Goal: Book appointment/travel/reservation

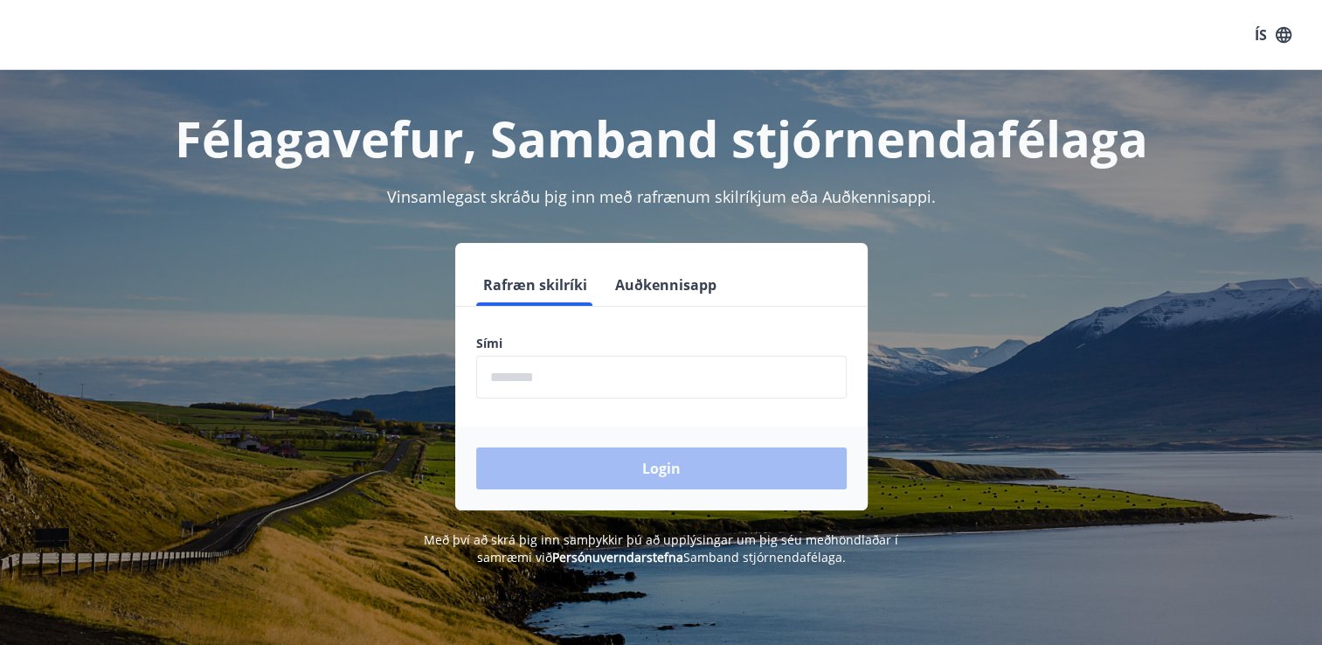
click at [531, 341] on label "Sími" at bounding box center [661, 343] width 370 height 17
click at [537, 376] on input "phone" at bounding box center [661, 376] width 370 height 43
type input "********"
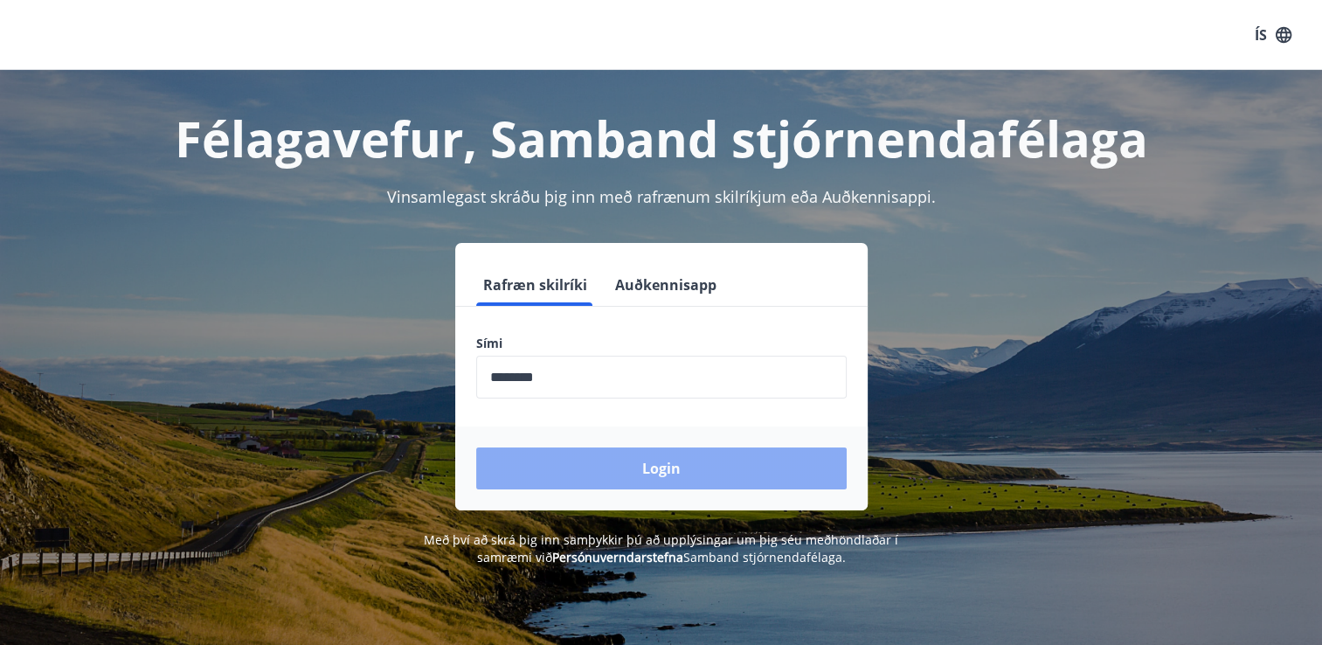
click at [600, 463] on button "Login" at bounding box center [661, 468] width 370 height 42
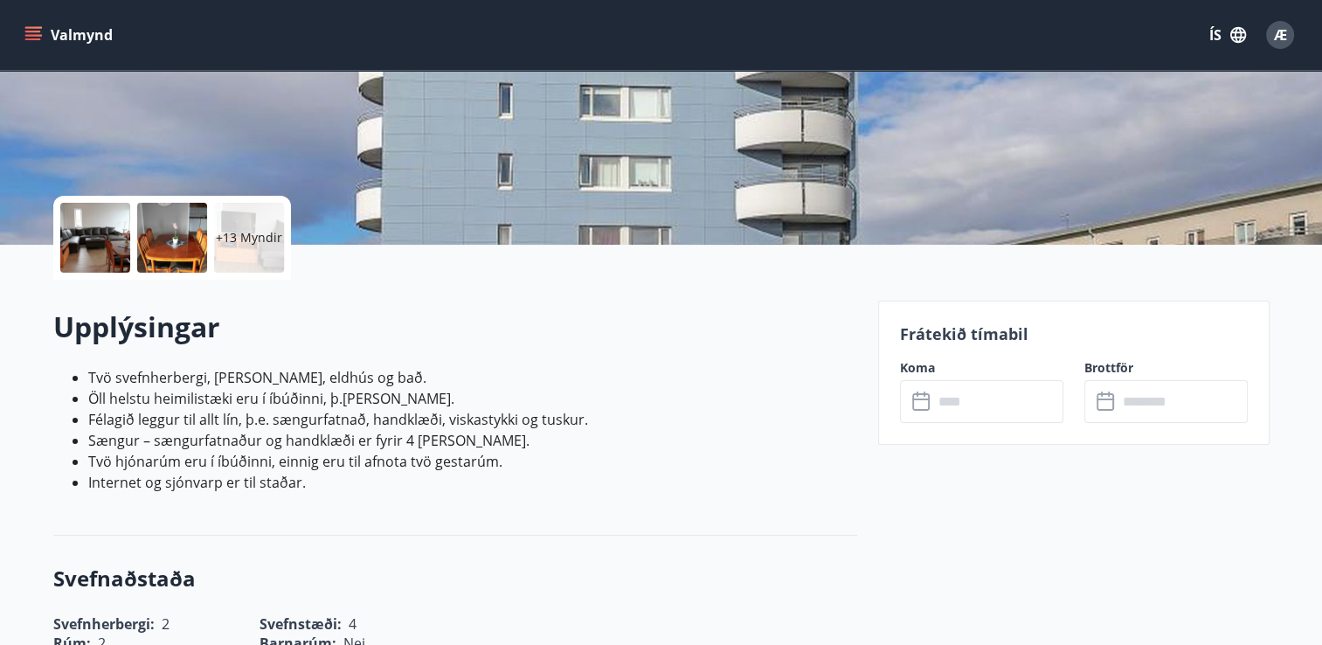
scroll to position [276, 0]
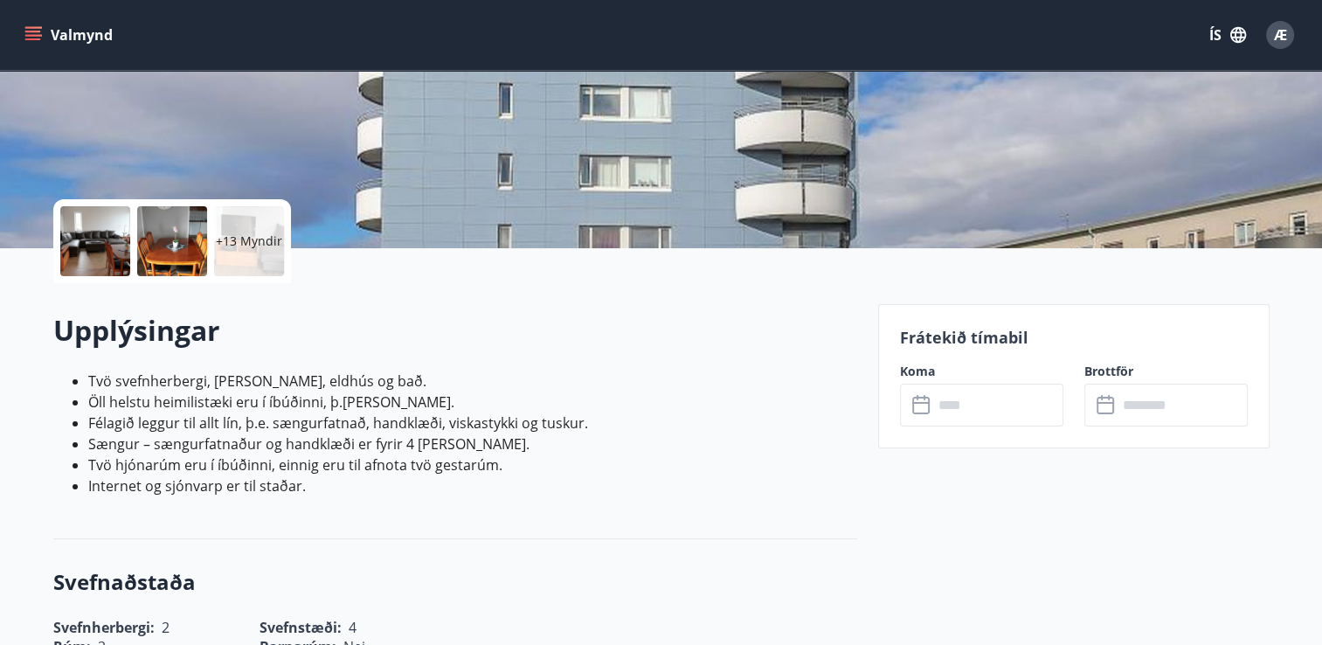
click at [921, 402] on icon at bounding box center [920, 403] width 17 height 2
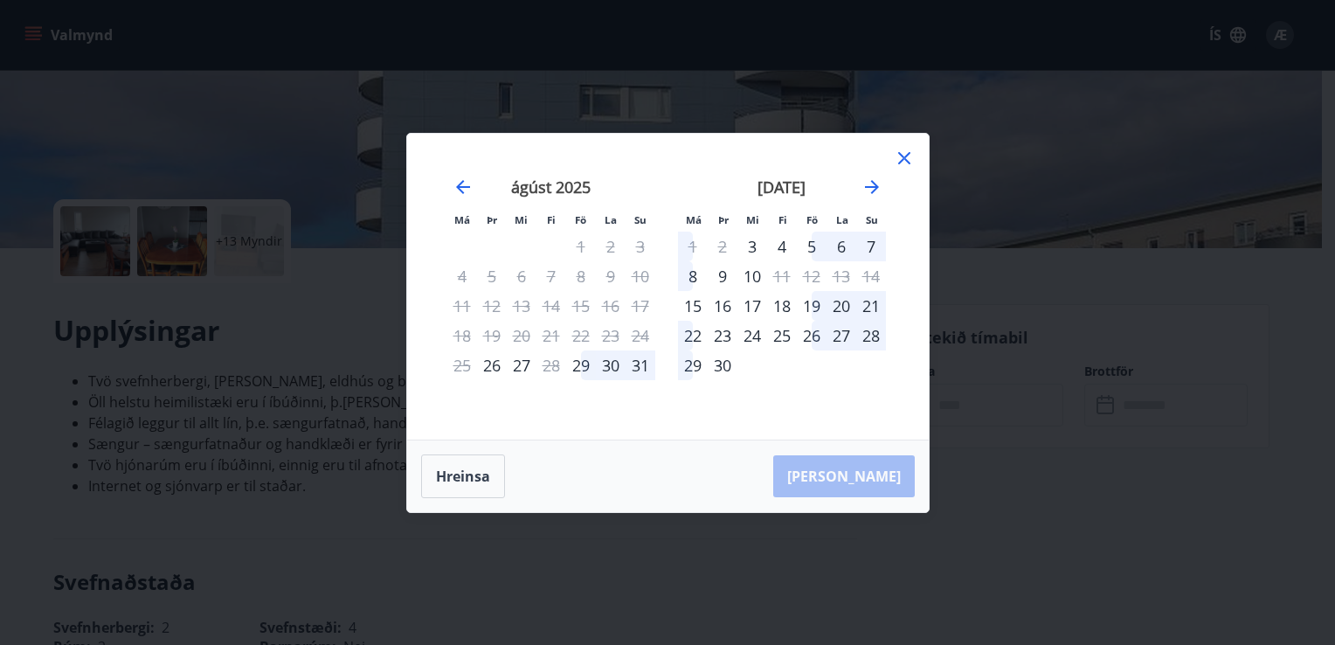
click at [773, 340] on div "25" at bounding box center [782, 336] width 30 height 30
click at [783, 328] on div "25" at bounding box center [782, 336] width 30 height 30
click at [870, 475] on div "Hreinsa Taka Frá" at bounding box center [667, 476] width 521 height 72
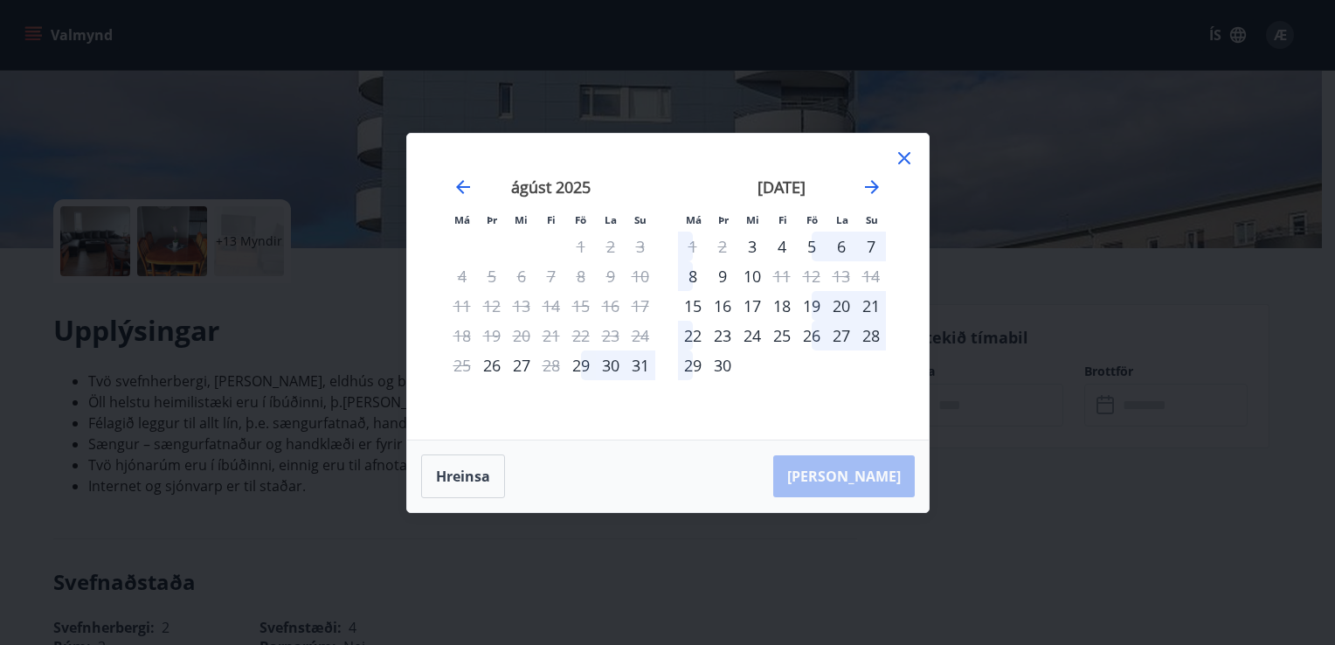
click at [777, 324] on div "25" at bounding box center [782, 336] width 30 height 30
click at [791, 342] on div "25" at bounding box center [782, 336] width 30 height 30
click at [779, 334] on div "25" at bounding box center [782, 336] width 30 height 30
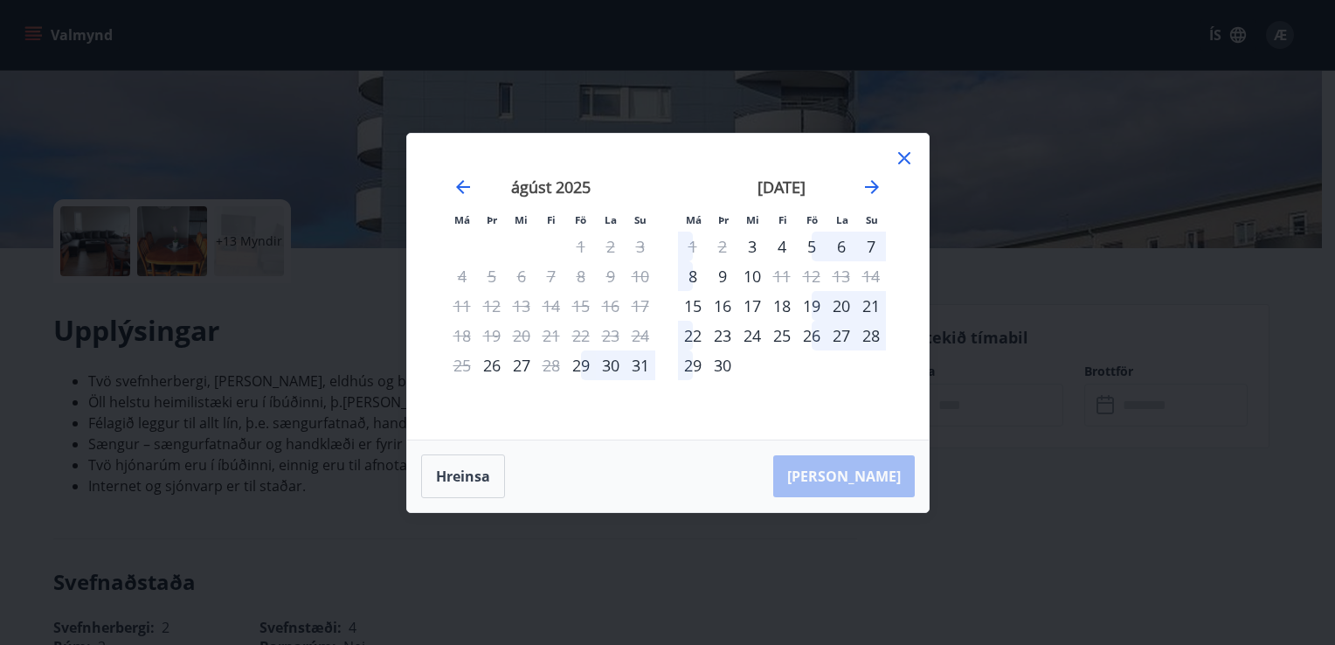
click at [779, 334] on div "25" at bounding box center [782, 336] width 30 height 30
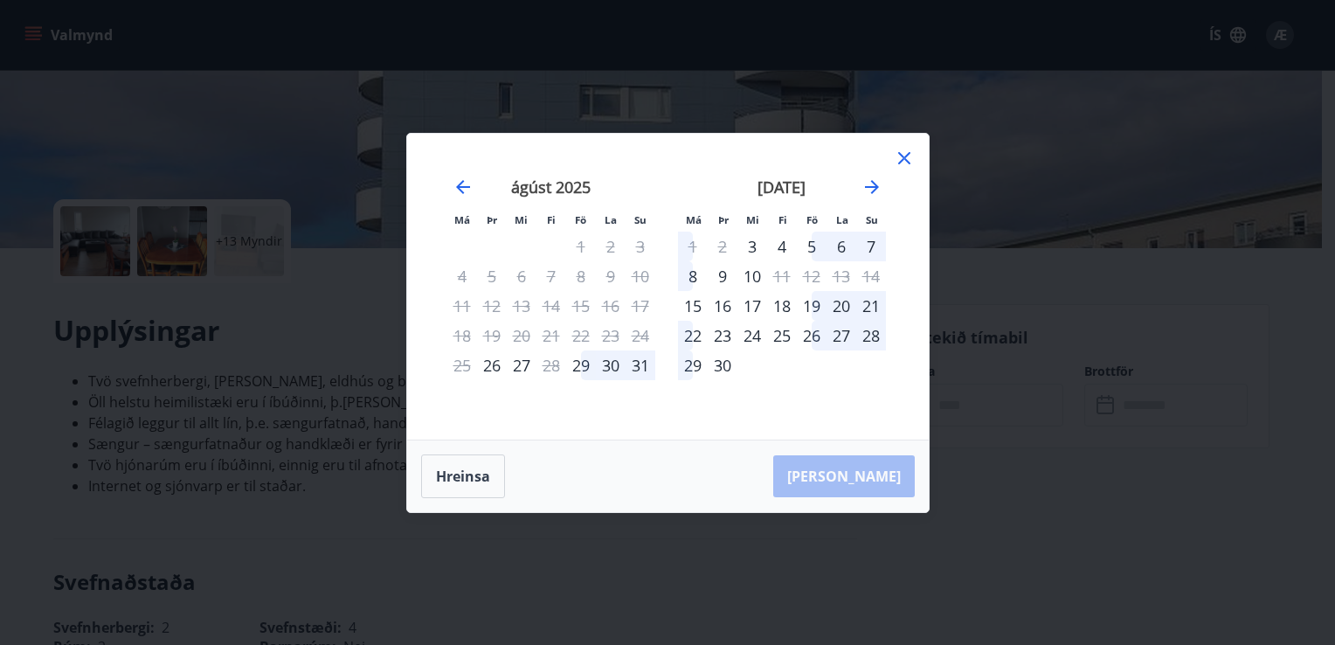
click at [877, 215] on small "Su" at bounding box center [872, 219] width 12 height 13
click at [873, 241] on div "7" at bounding box center [871, 246] width 30 height 30
click at [783, 330] on div "25" at bounding box center [782, 336] width 30 height 30
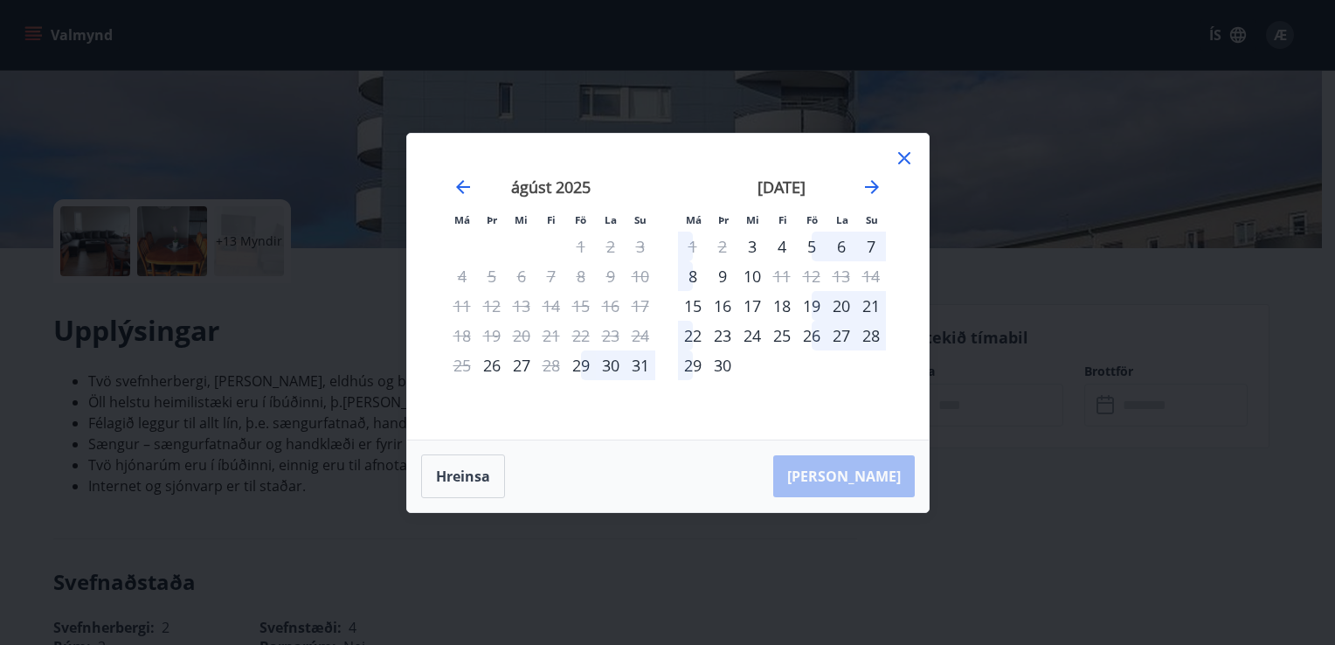
click at [783, 330] on div "25" at bounding box center [782, 336] width 30 height 30
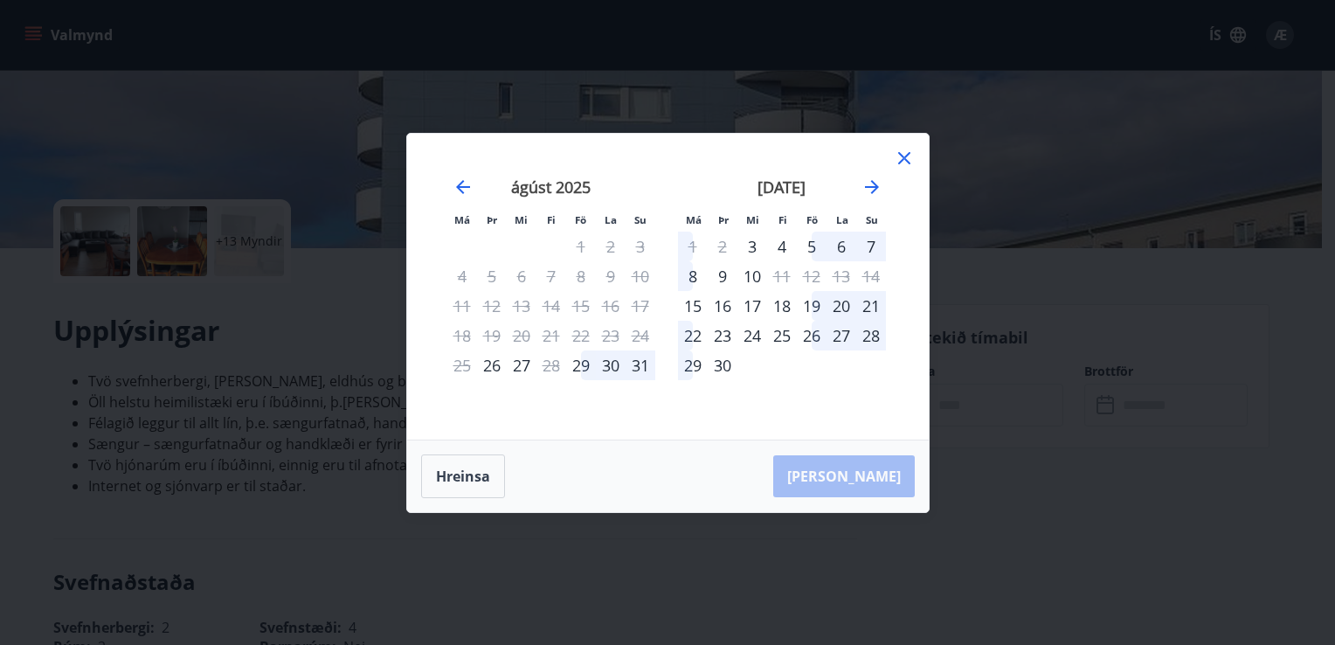
click at [783, 330] on div "25" at bounding box center [782, 336] width 30 height 30
click at [463, 473] on button "Hreinsa" at bounding box center [463, 476] width 84 height 44
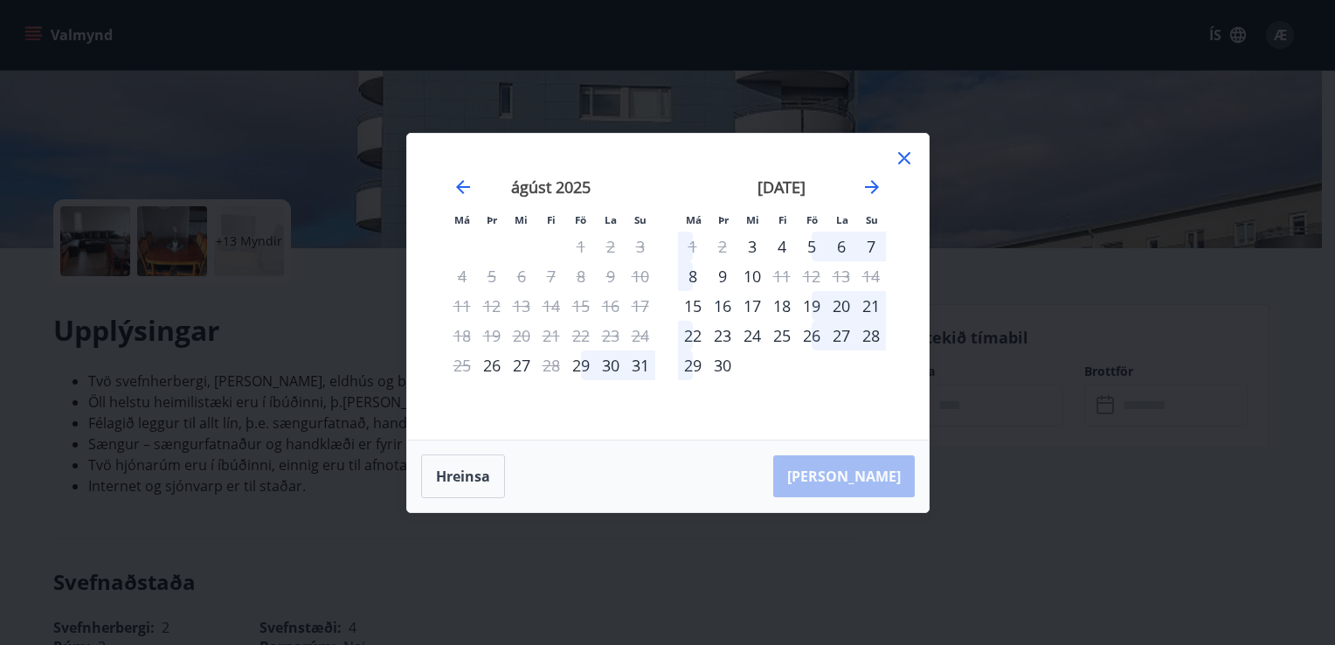
click at [907, 152] on icon at bounding box center [904, 158] width 21 height 21
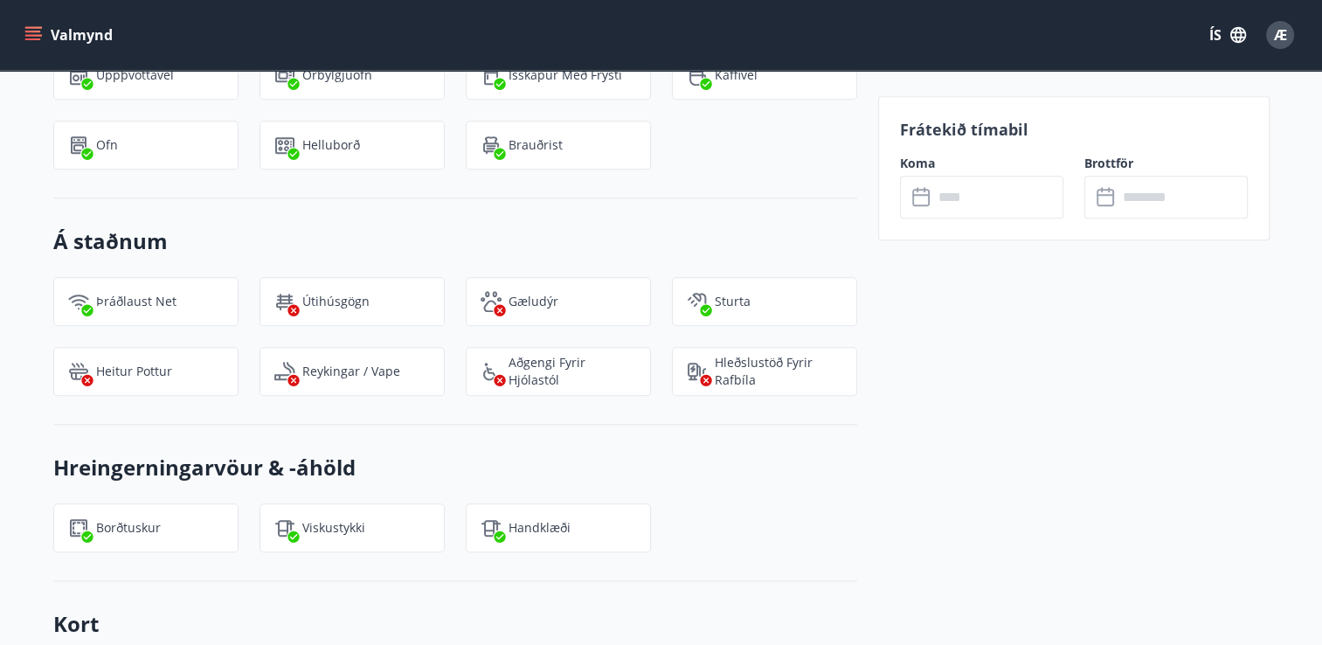
scroll to position [1606, 0]
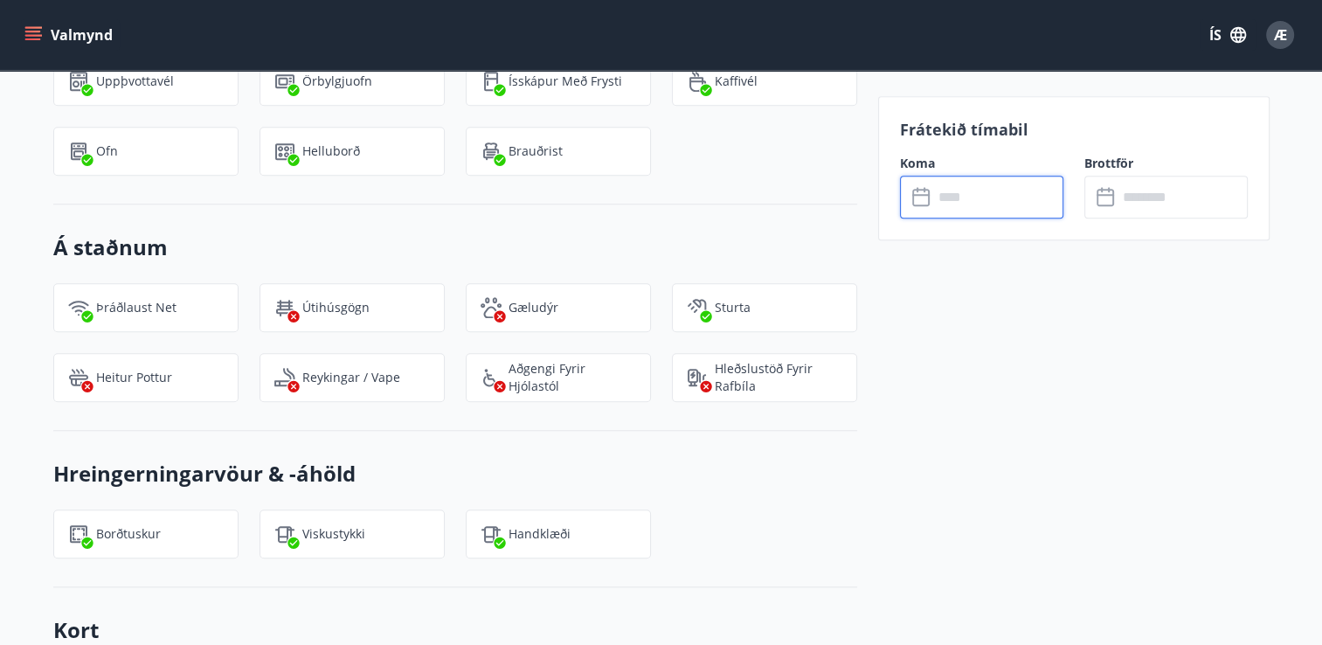
click at [945, 210] on input "text" at bounding box center [998, 197] width 130 height 43
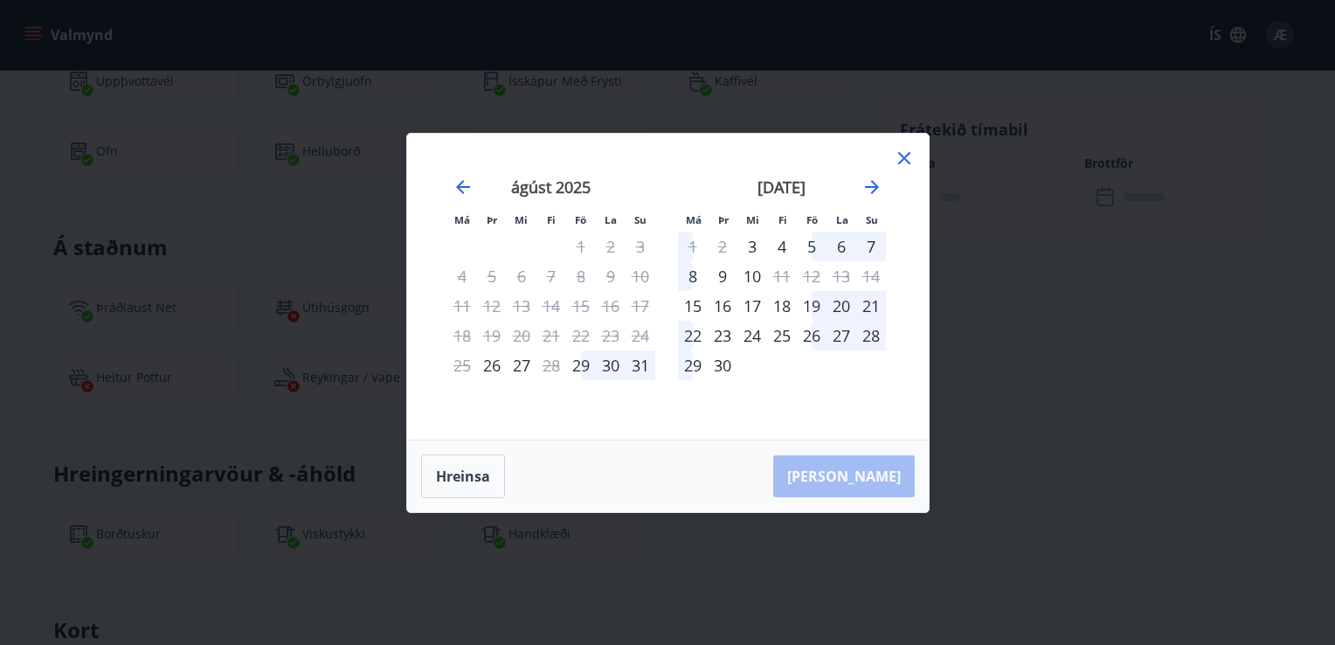
click at [789, 333] on div "25" at bounding box center [782, 336] width 30 height 30
click at [818, 334] on div "26" at bounding box center [812, 336] width 30 height 30
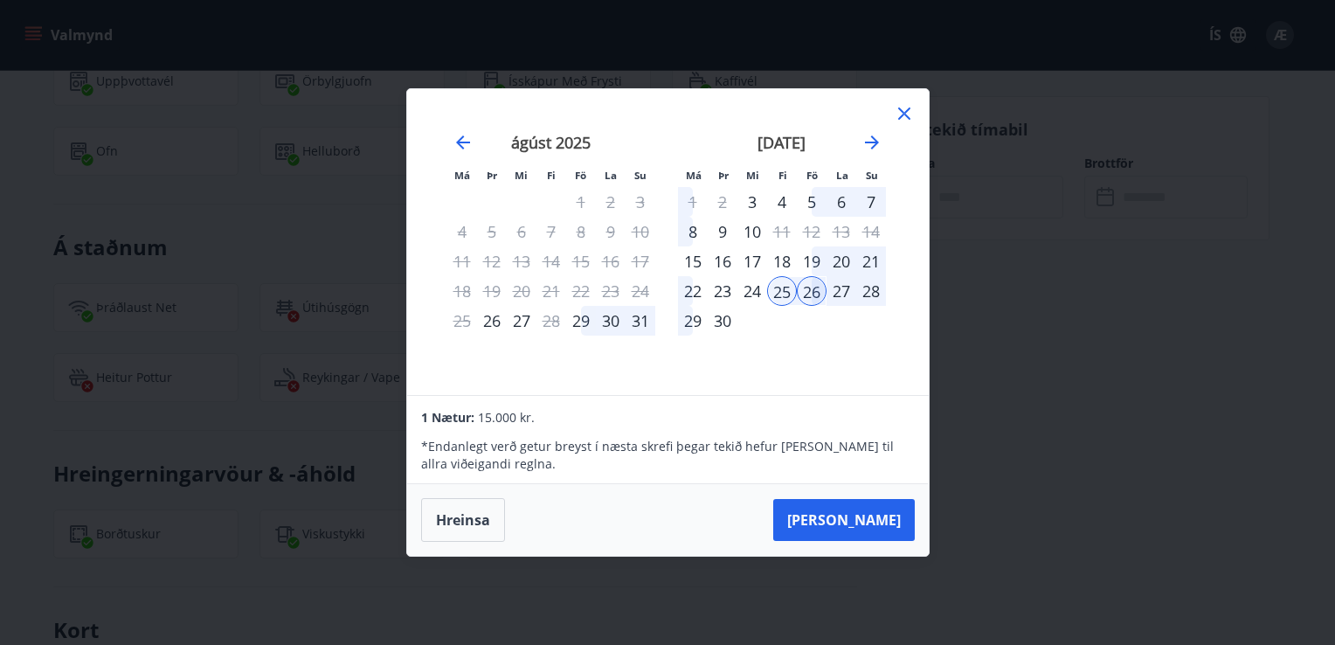
click at [839, 285] on div "27" at bounding box center [841, 291] width 30 height 30
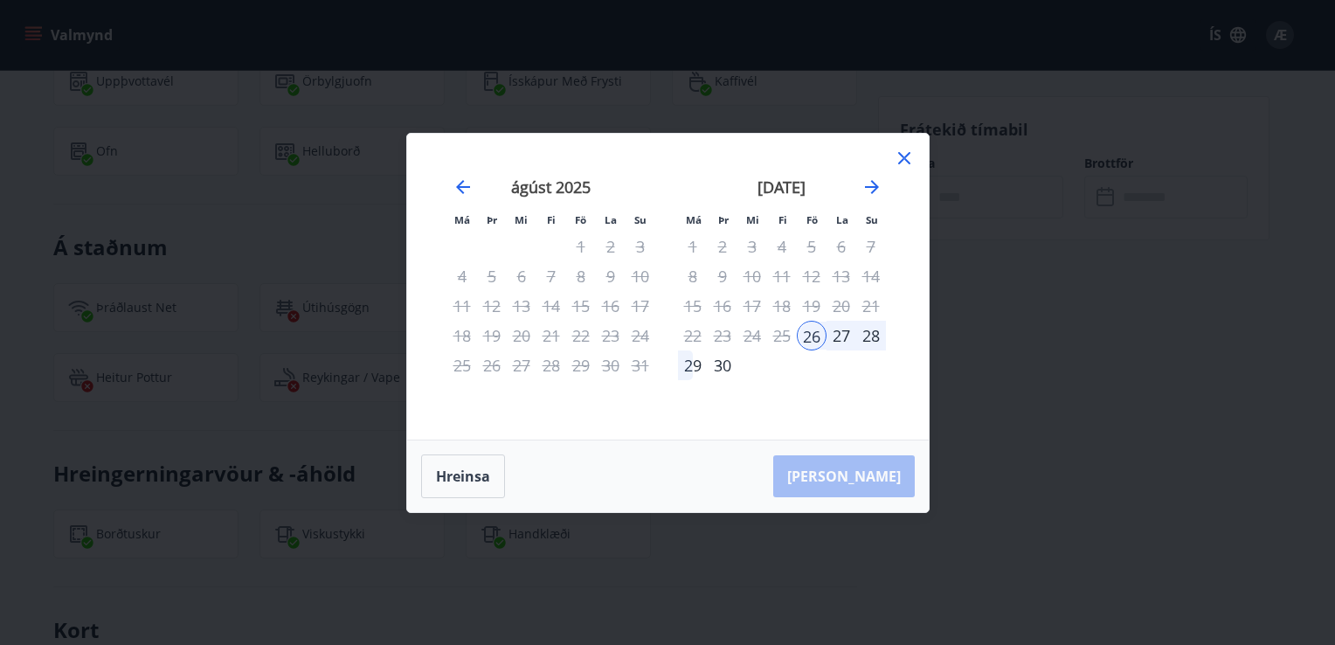
click at [839, 333] on div "27" at bounding box center [841, 336] width 30 height 30
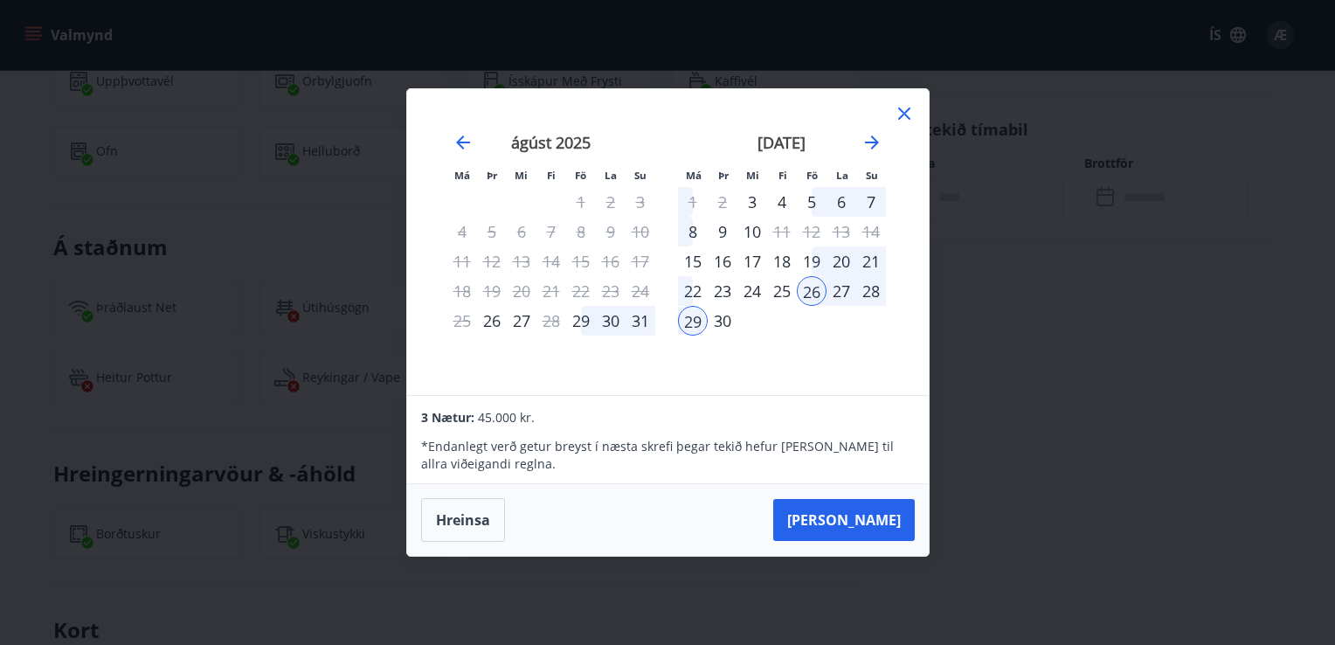
click at [780, 288] on div "25" at bounding box center [782, 291] width 30 height 30
click at [817, 300] on div "26" at bounding box center [812, 291] width 30 height 30
click at [840, 298] on div "27" at bounding box center [841, 291] width 30 height 30
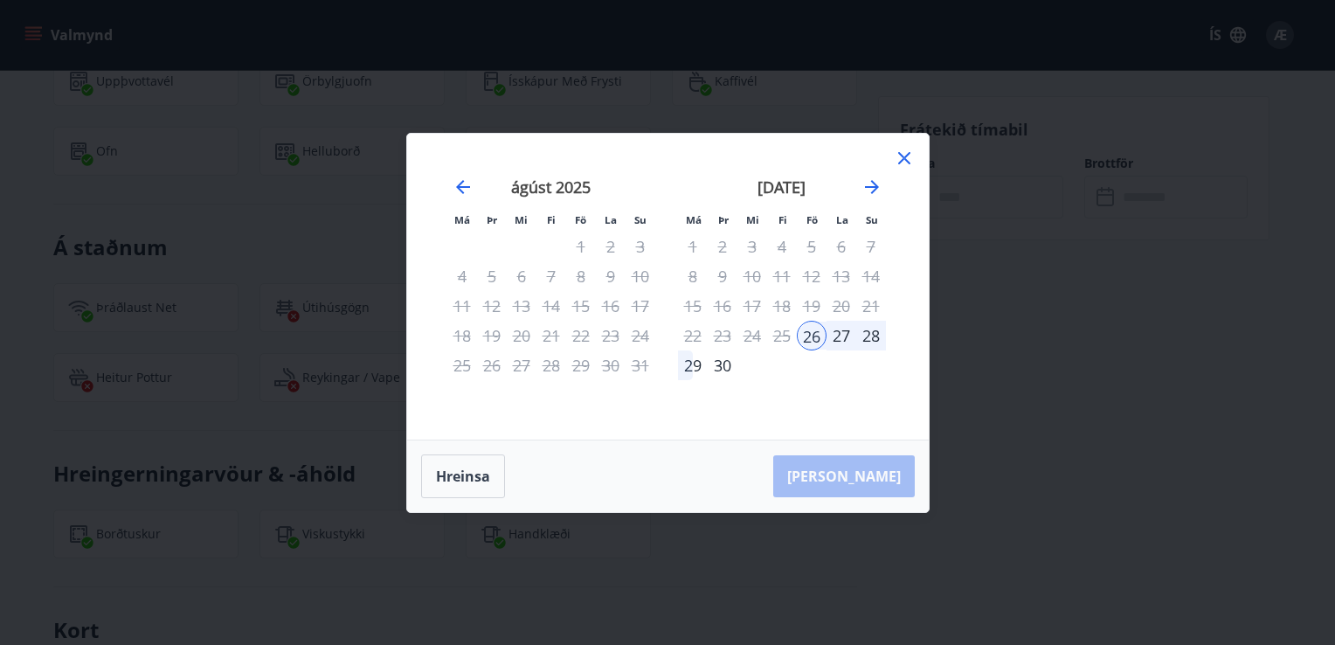
drag, startPoint x: 842, startPoint y: 354, endPoint x: 846, endPoint y: 343, distance: 11.0
click at [846, 343] on tbody "1 2 3 4 5 6 7 8 9 10 11 12 13 14 15 16 17 18 19 20 21 22 23 24 25 26 27 28 29 30" at bounding box center [782, 305] width 208 height 148
click at [846, 343] on div "27" at bounding box center [841, 336] width 30 height 30
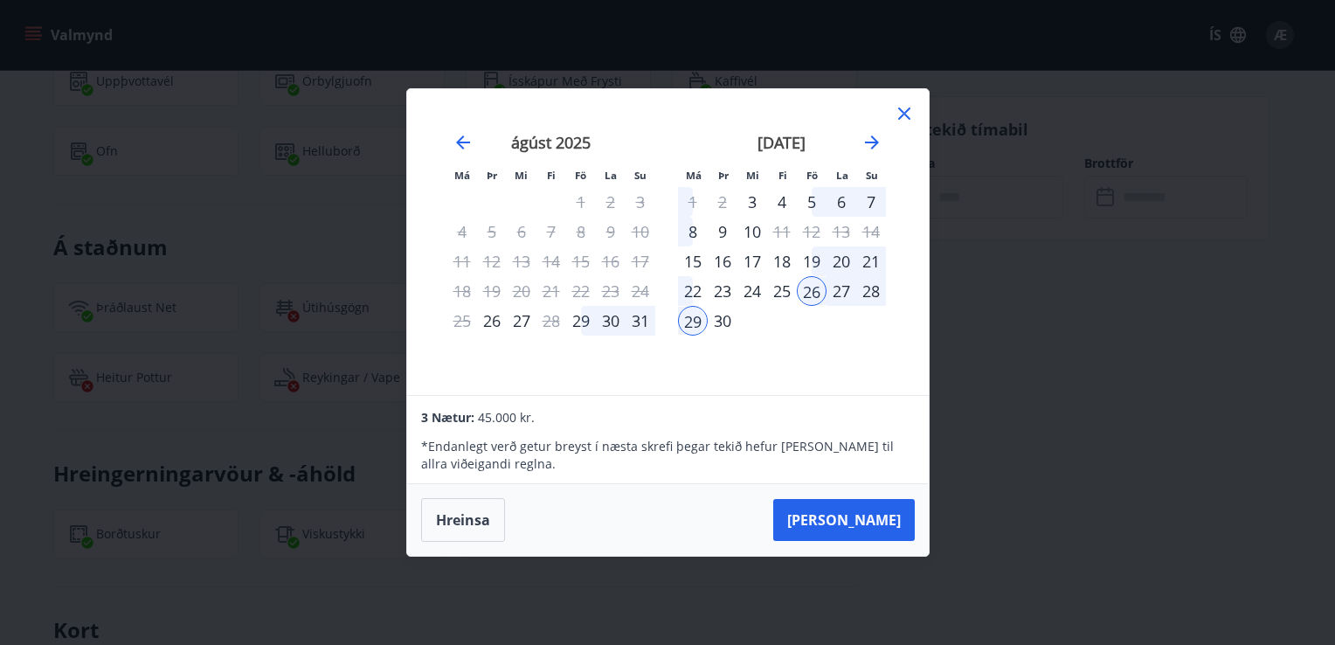
click at [699, 321] on div "29" at bounding box center [693, 321] width 30 height 30
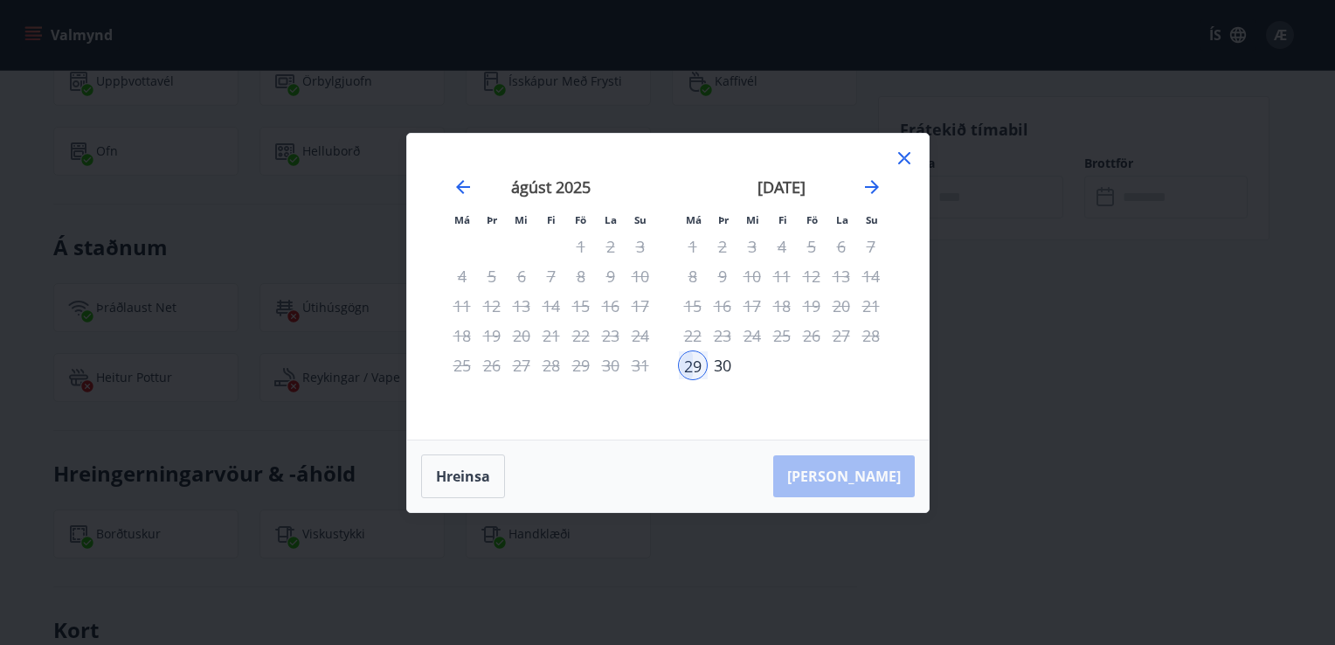
click at [688, 362] on div "29" at bounding box center [693, 365] width 30 height 30
click at [807, 340] on div "26" at bounding box center [812, 336] width 30 height 30
click at [463, 468] on button "Hreinsa" at bounding box center [463, 476] width 84 height 44
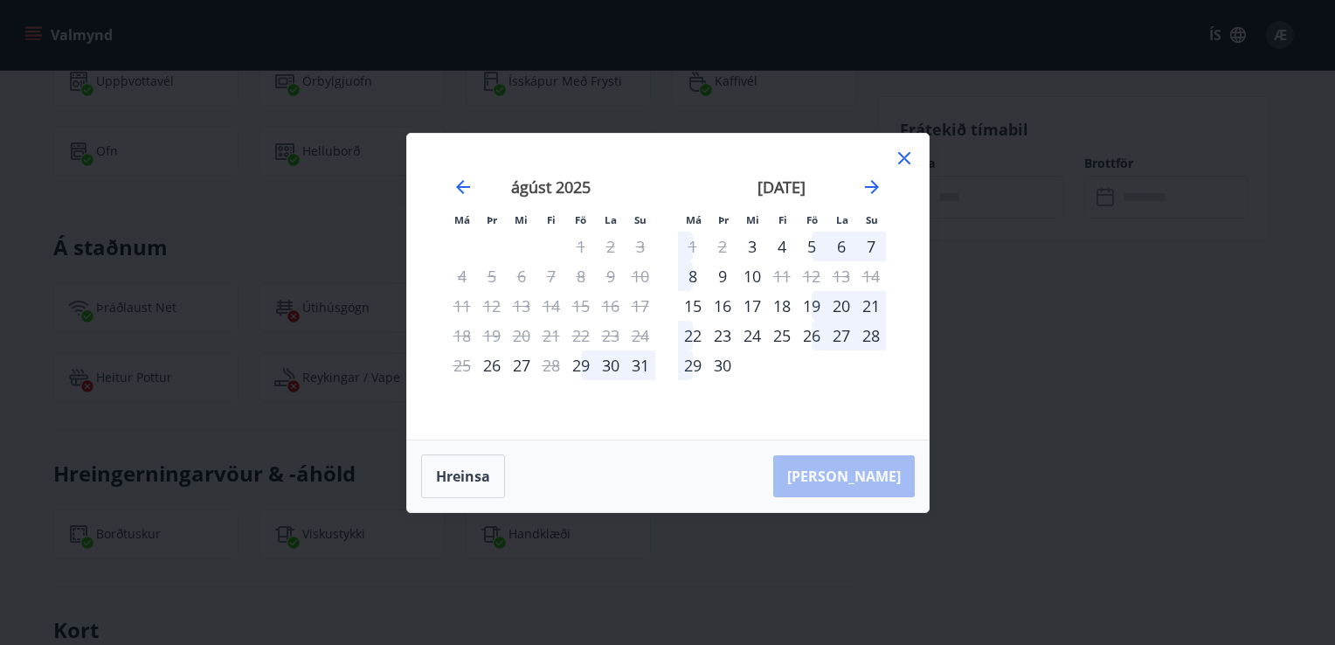
click at [783, 328] on div "25" at bounding box center [782, 336] width 30 height 30
click at [805, 330] on div "26" at bounding box center [812, 336] width 30 height 30
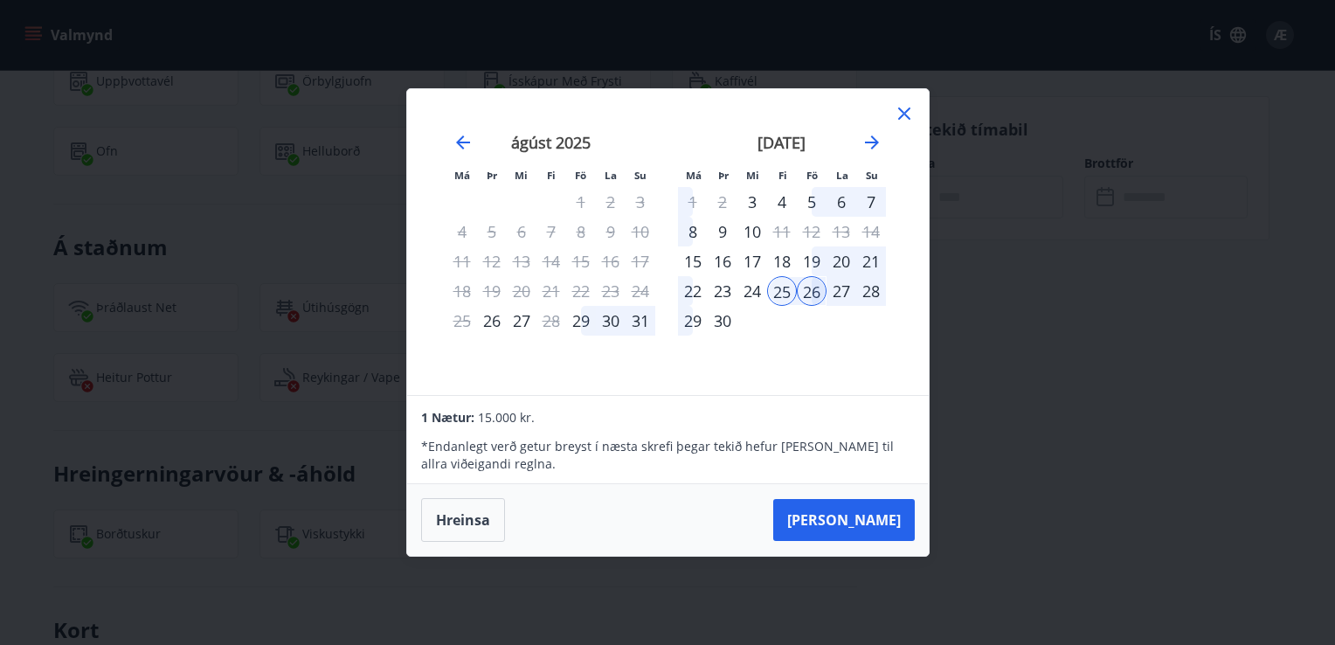
click at [842, 288] on div "27" at bounding box center [841, 291] width 30 height 30
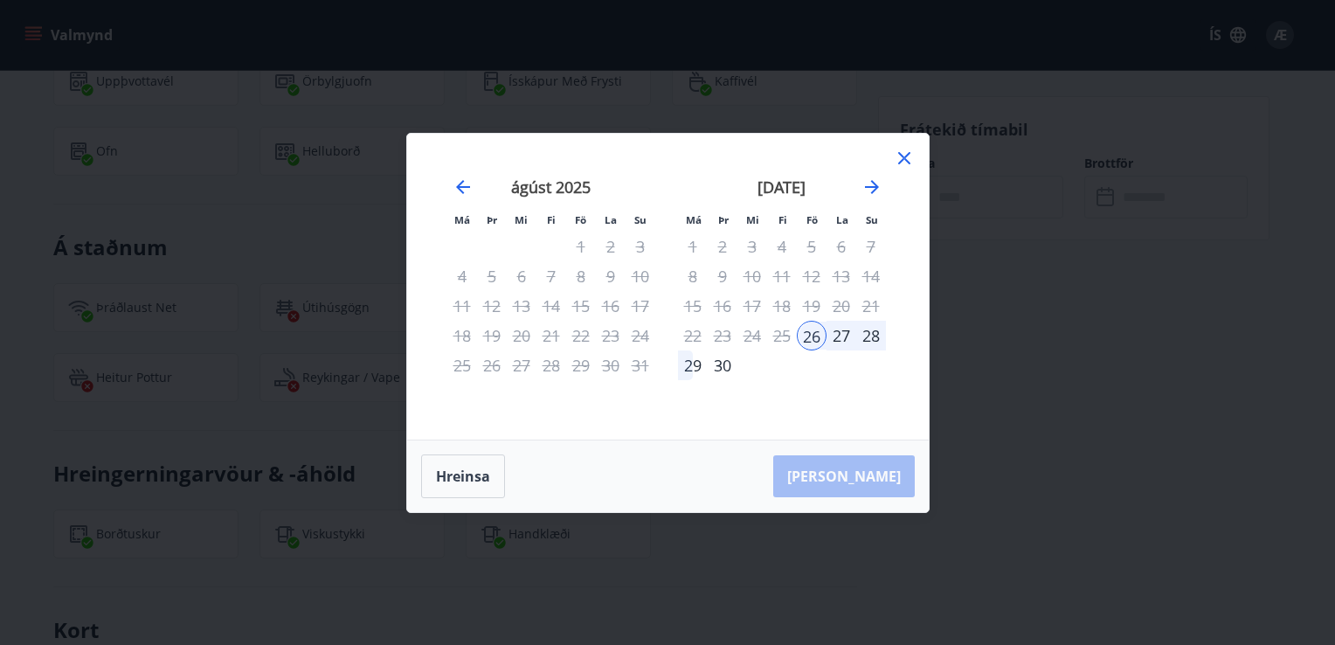
click at [782, 330] on div "25" at bounding box center [782, 336] width 30 height 30
click at [777, 341] on div "25" at bounding box center [782, 336] width 30 height 30
click at [467, 469] on button "Hreinsa" at bounding box center [463, 476] width 84 height 44
click at [788, 340] on div "25" at bounding box center [782, 336] width 30 height 30
click at [873, 331] on div "28" at bounding box center [871, 336] width 30 height 30
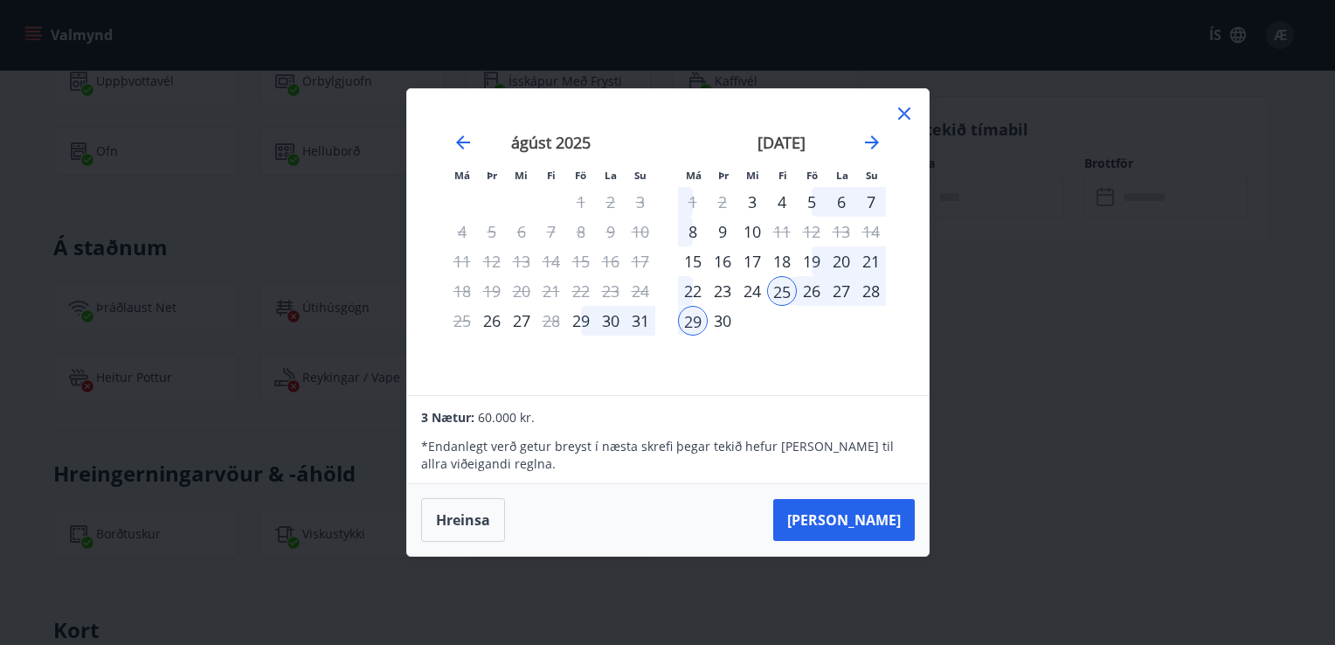
click at [685, 325] on div "29" at bounding box center [693, 321] width 30 height 30
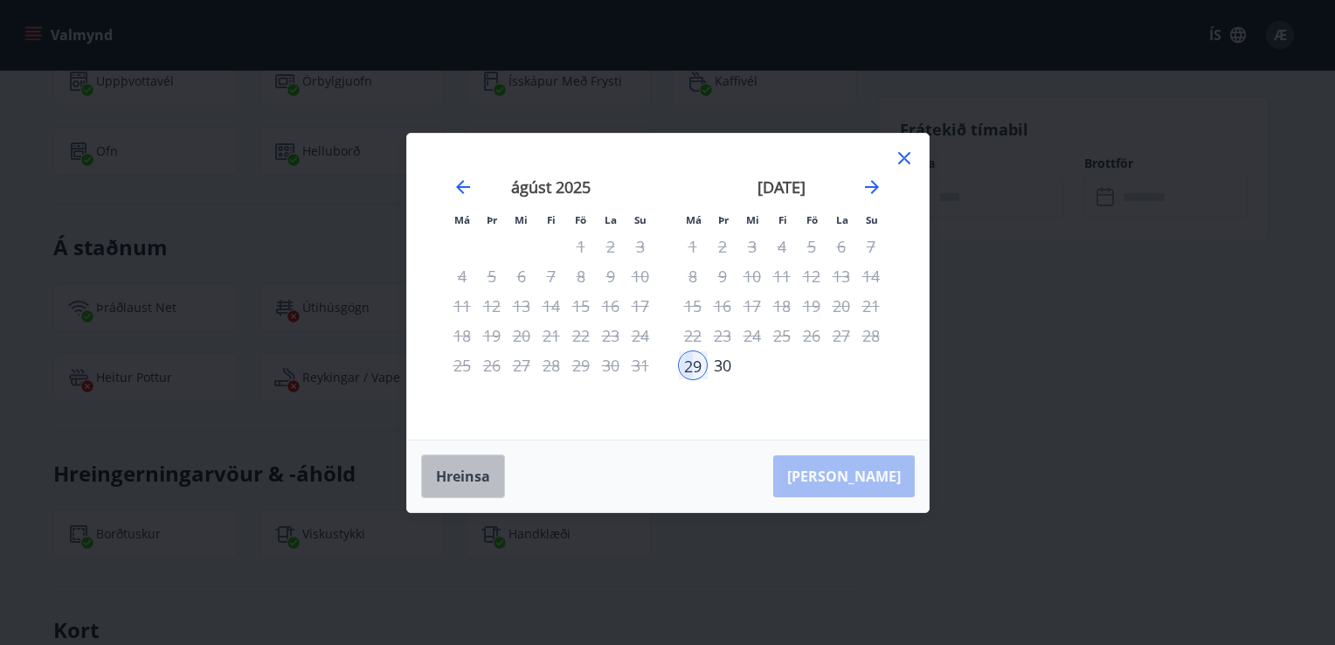
click at [448, 474] on button "Hreinsa" at bounding box center [463, 476] width 84 height 44
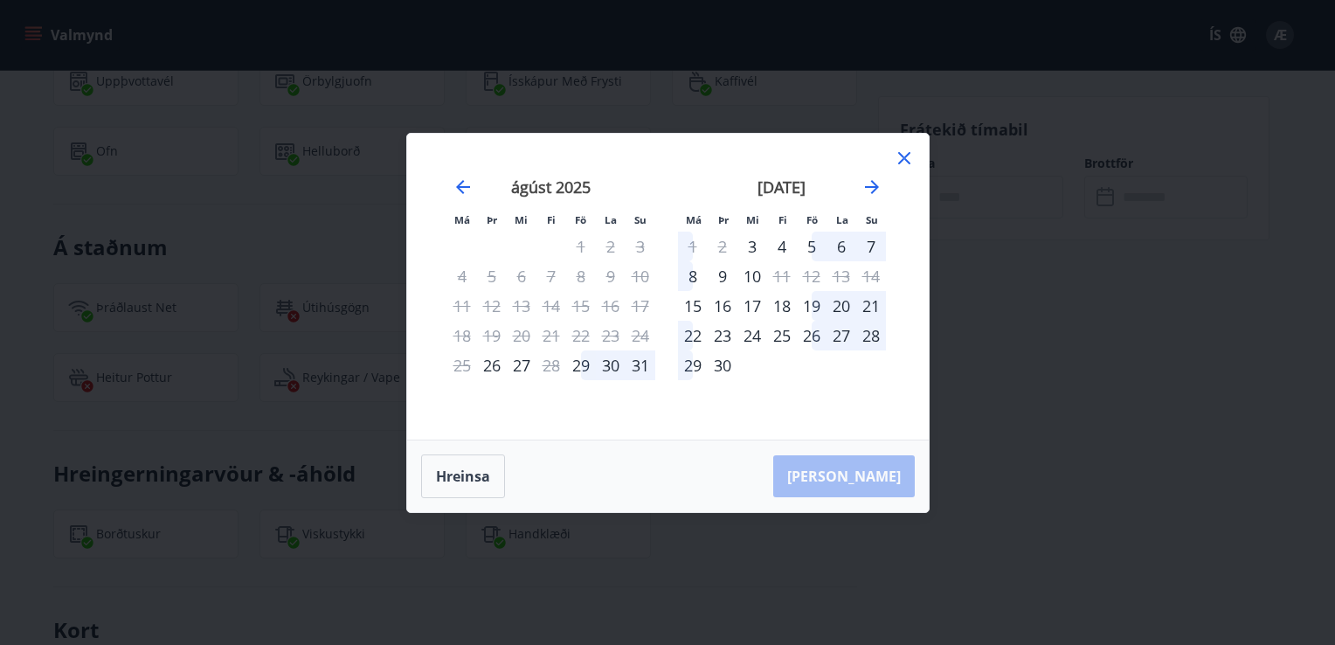
click at [786, 342] on div "25" at bounding box center [782, 336] width 30 height 30
click at [877, 337] on div "28" at bounding box center [871, 336] width 30 height 30
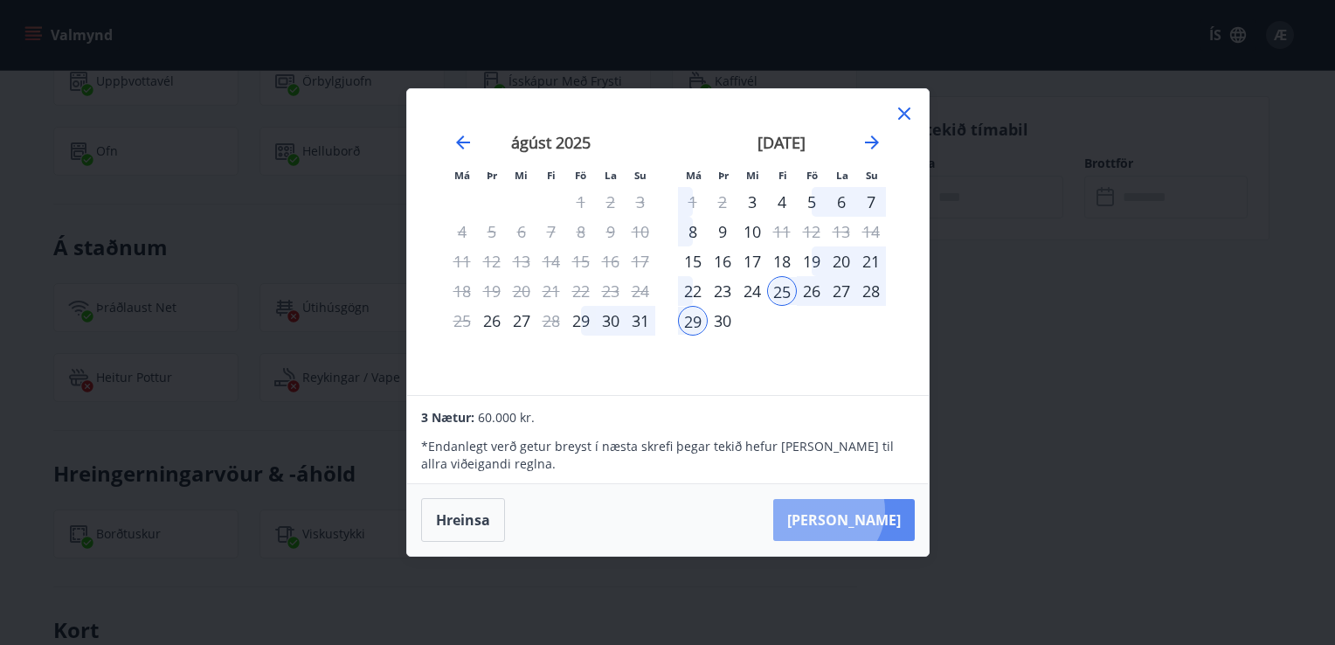
click at [880, 510] on button "[PERSON_NAME]" at bounding box center [844, 520] width 142 height 42
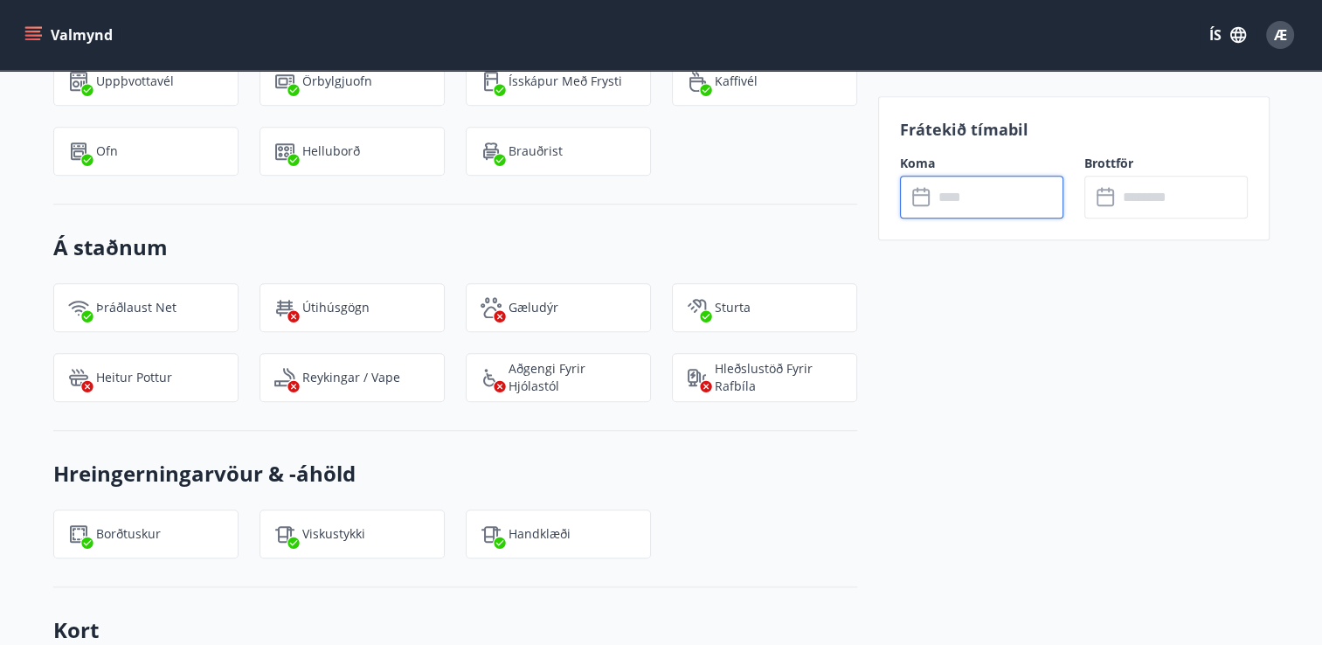
type input "******"
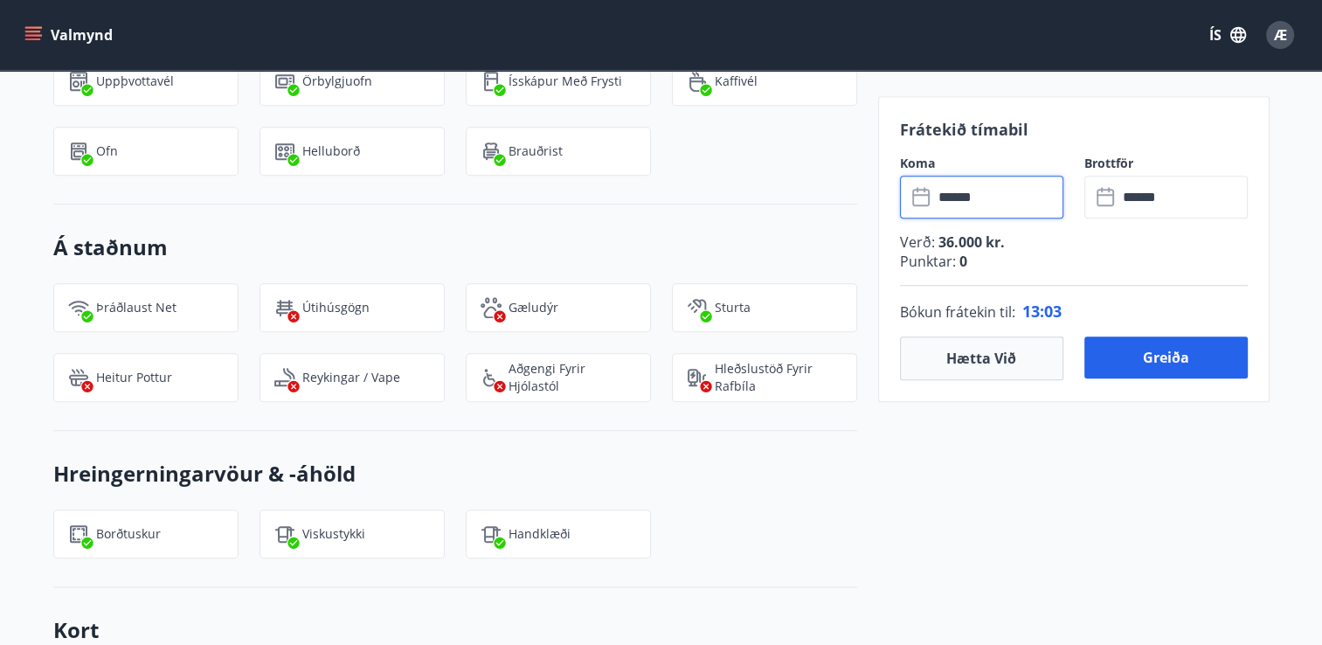
click at [1208, 187] on input "******" at bounding box center [1182, 197] width 130 height 43
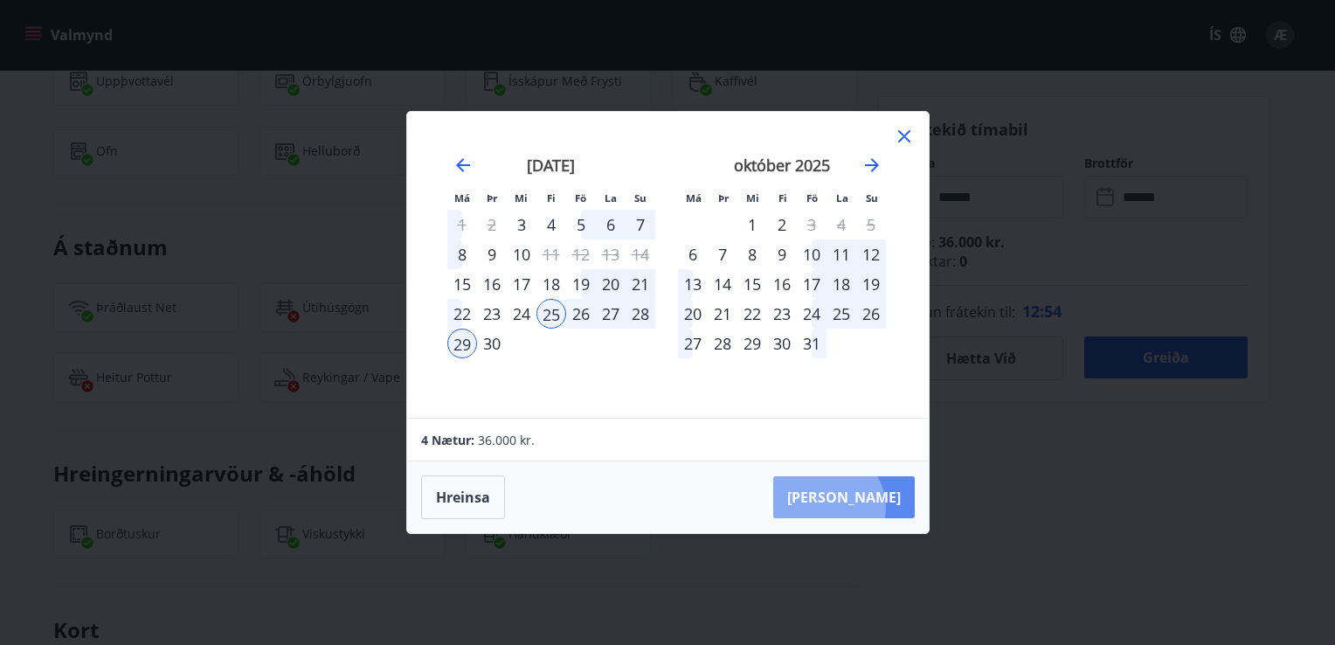
click at [880, 507] on button "[PERSON_NAME]" at bounding box center [844, 497] width 142 height 42
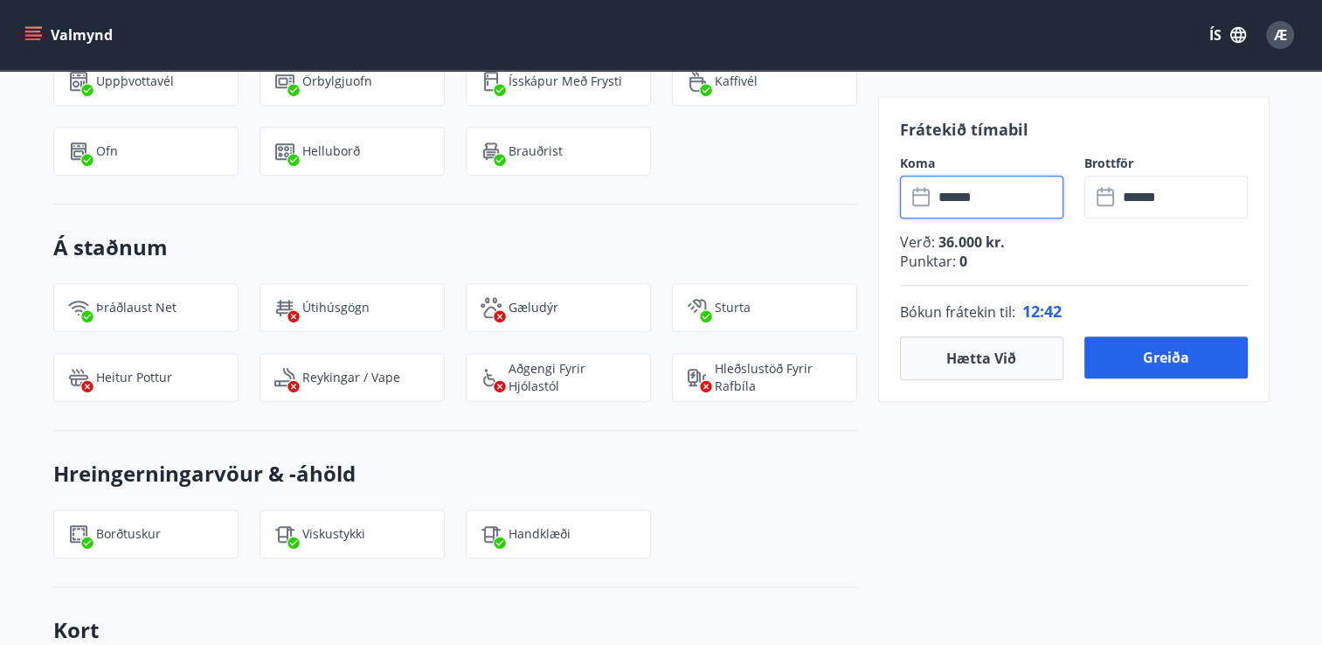
click at [997, 209] on input "******" at bounding box center [998, 197] width 130 height 43
click at [999, 199] on input "******" at bounding box center [998, 197] width 130 height 43
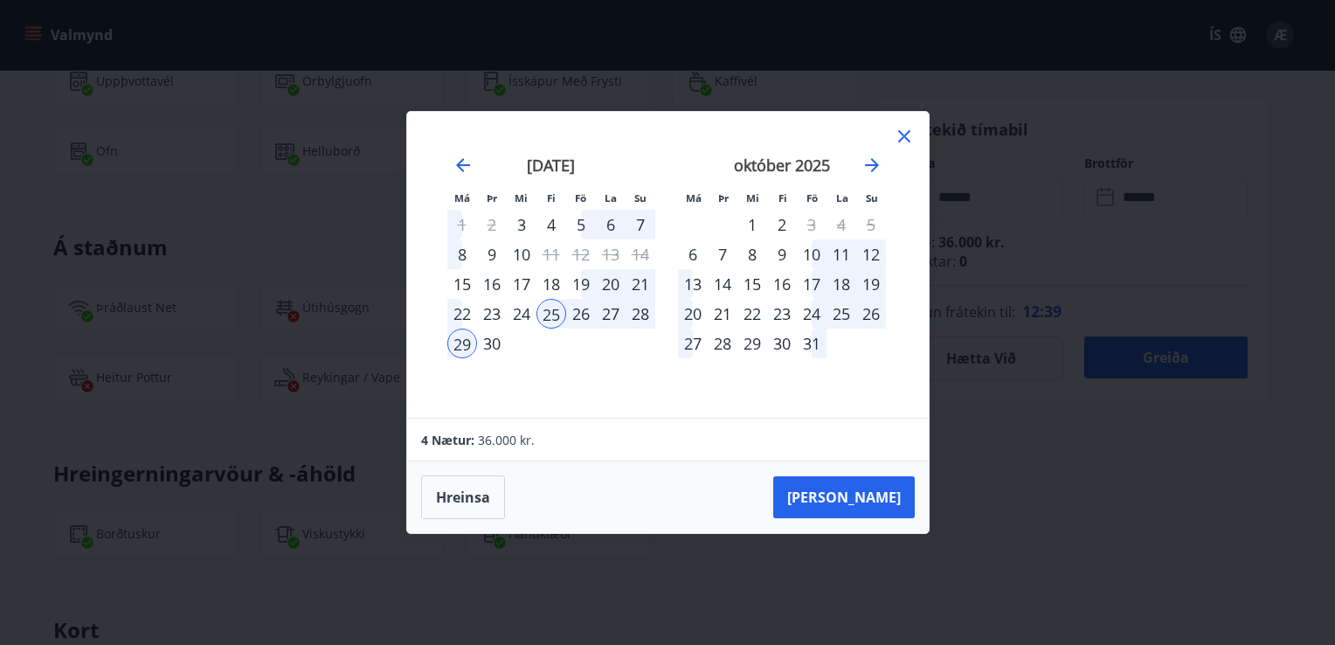
click at [999, 199] on div "Má Þr Mi Fi Fö La Su Má Þr Mi Fi Fö La Su ágúst 2025 1 2 3 4 5 6 7 8 9 10 11 12…" at bounding box center [667, 322] width 1335 height 645
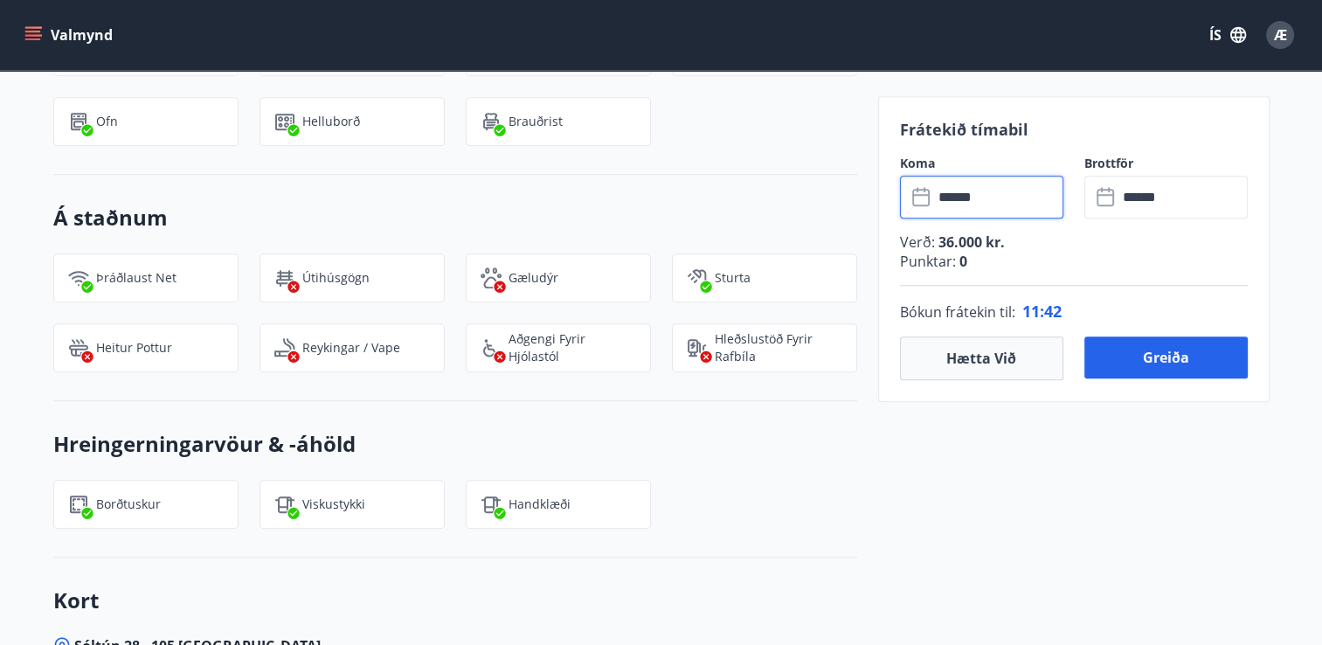
scroll to position [1584, 0]
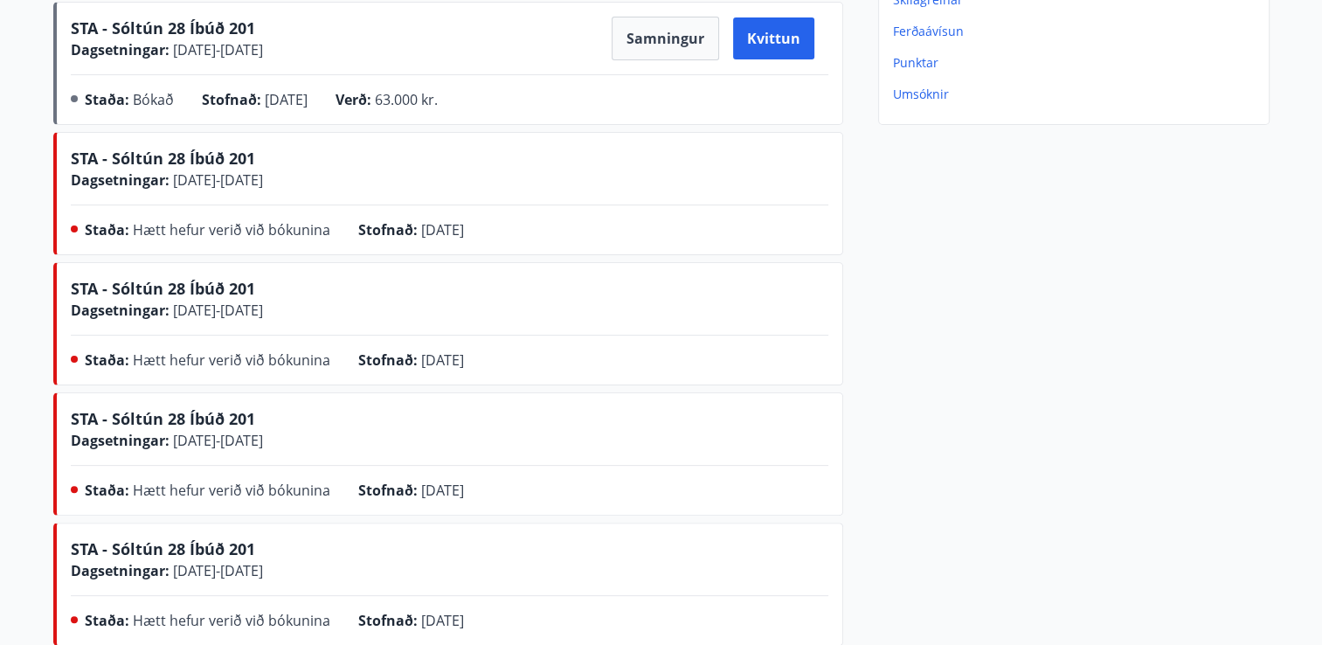
scroll to position [305, 0]
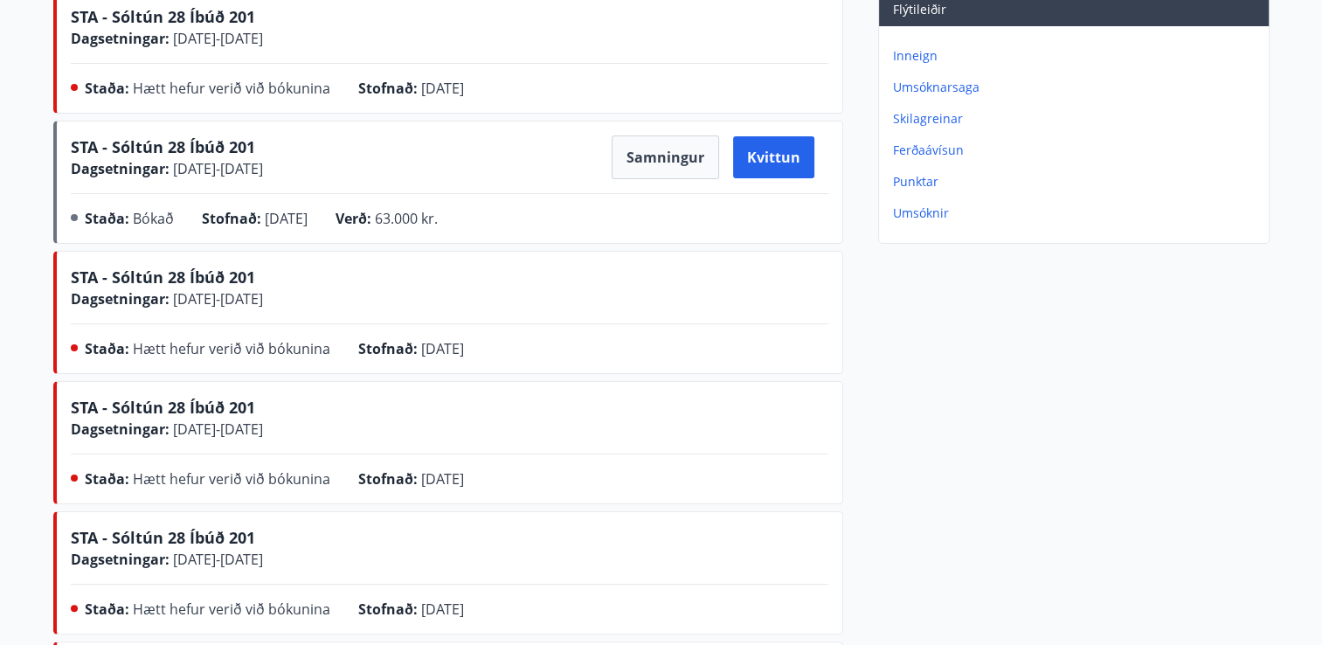
drag, startPoint x: 1319, startPoint y: 231, endPoint x: 1214, endPoint y: 376, distance: 178.9
drag, startPoint x: 1296, startPoint y: 270, endPoint x: 1325, endPoint y: 215, distance: 62.1
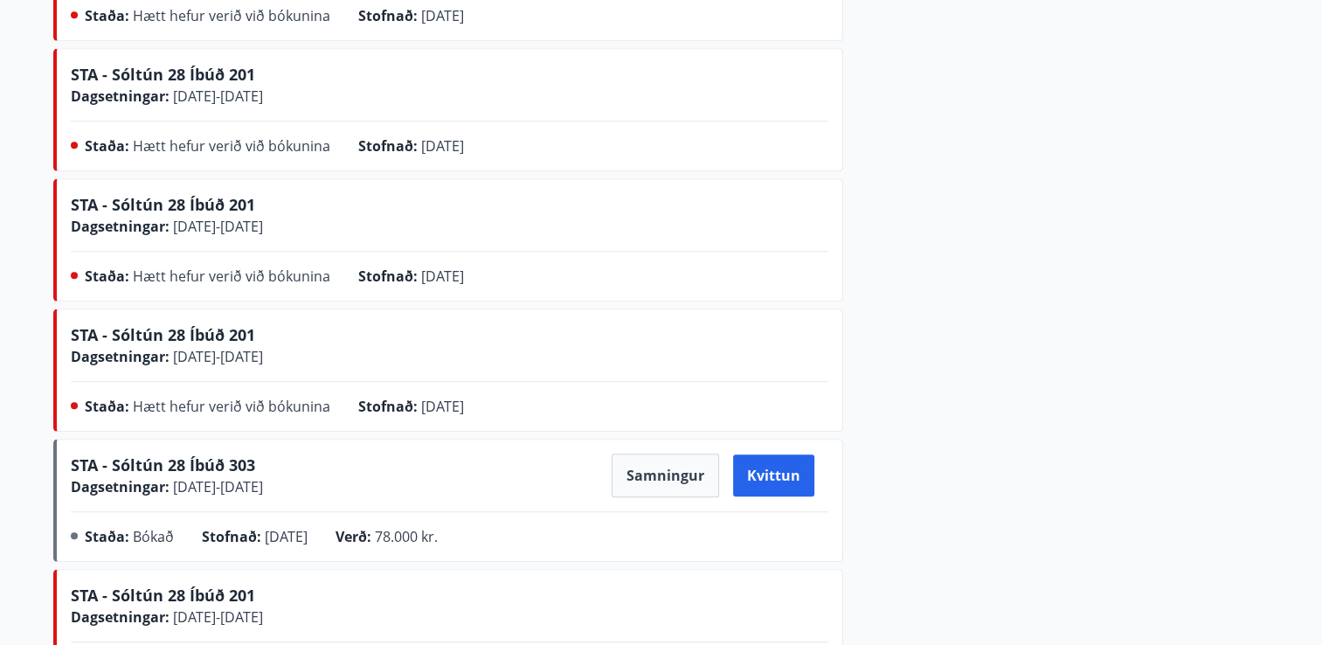
scroll to position [1156, 0]
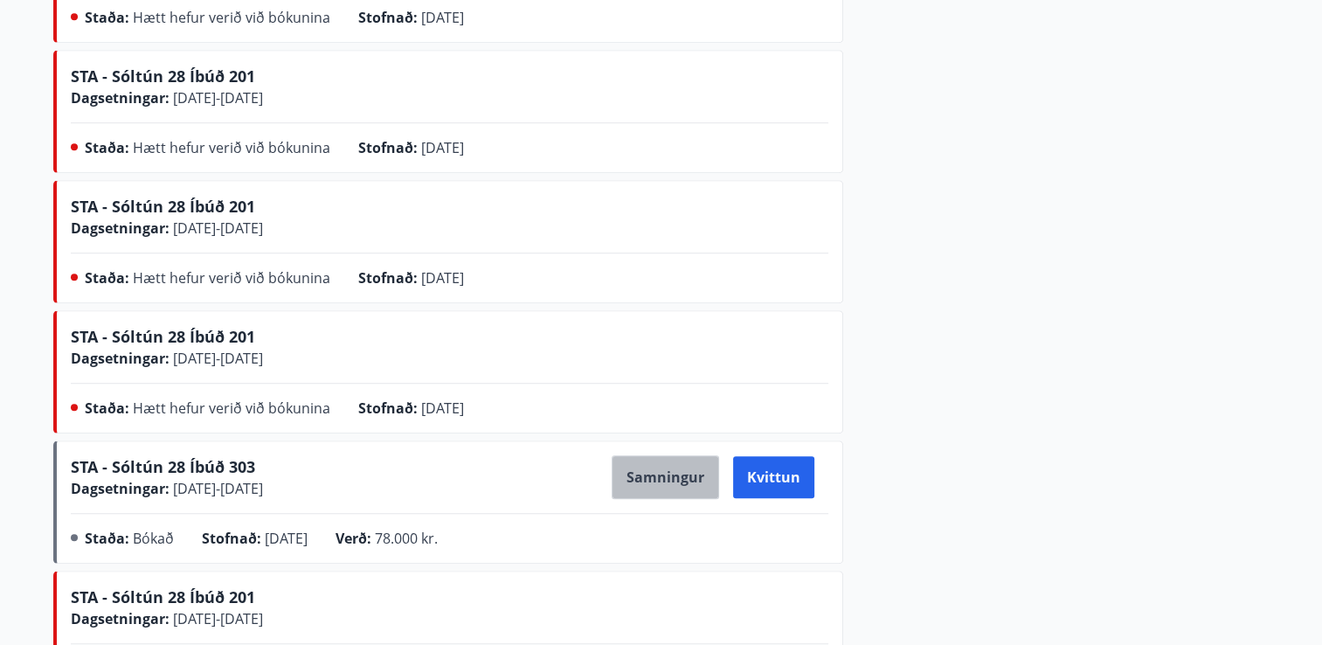
click at [680, 484] on button "Samningur" at bounding box center [664, 477] width 107 height 44
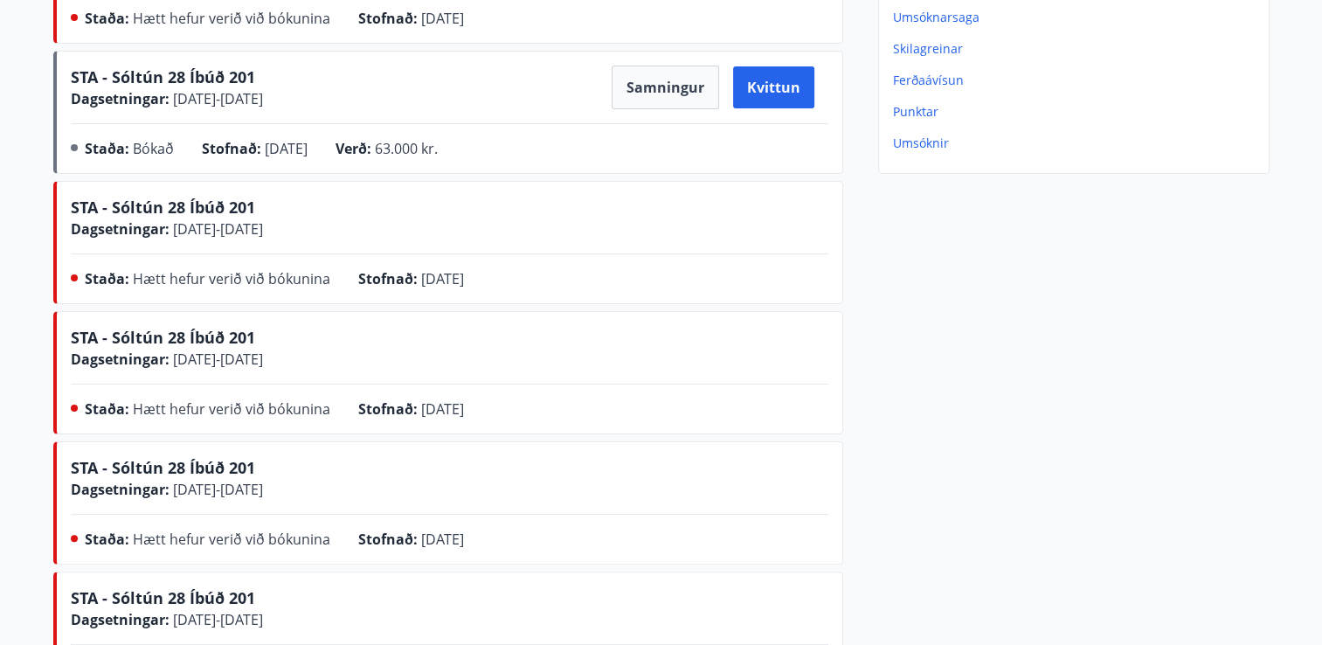
scroll to position [0, 0]
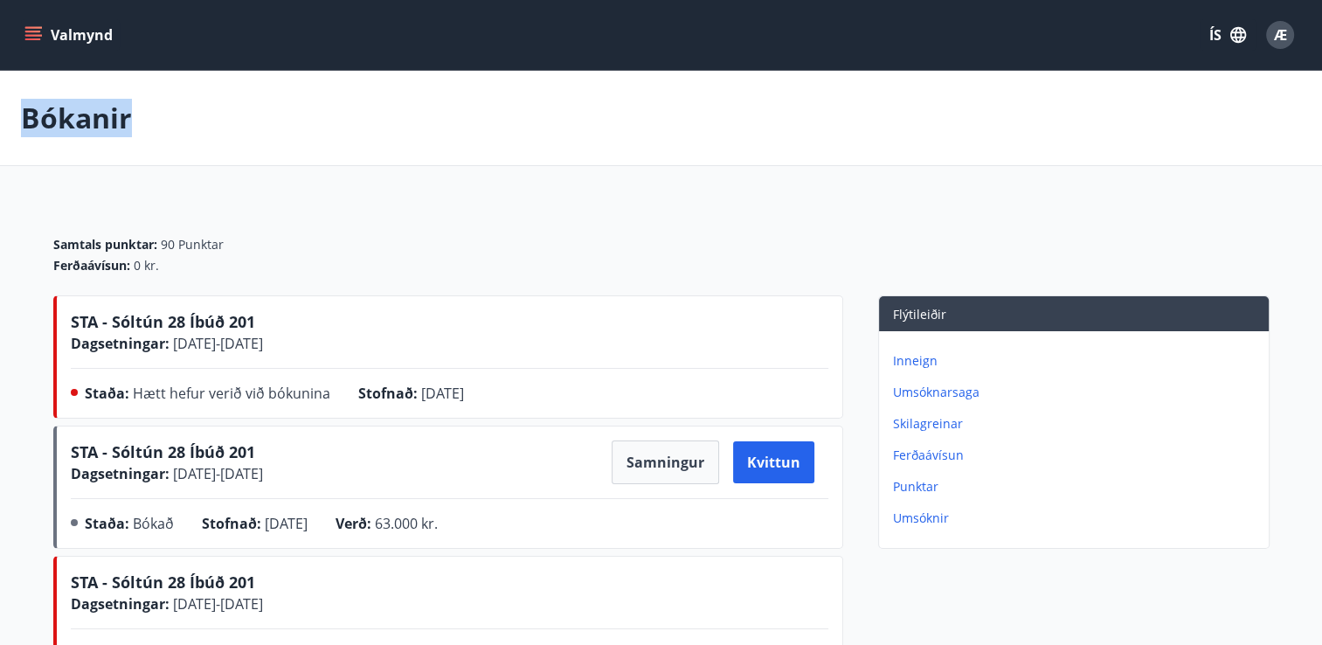
drag, startPoint x: 422, startPoint y: 127, endPoint x: 357, endPoint y: 24, distance: 121.7
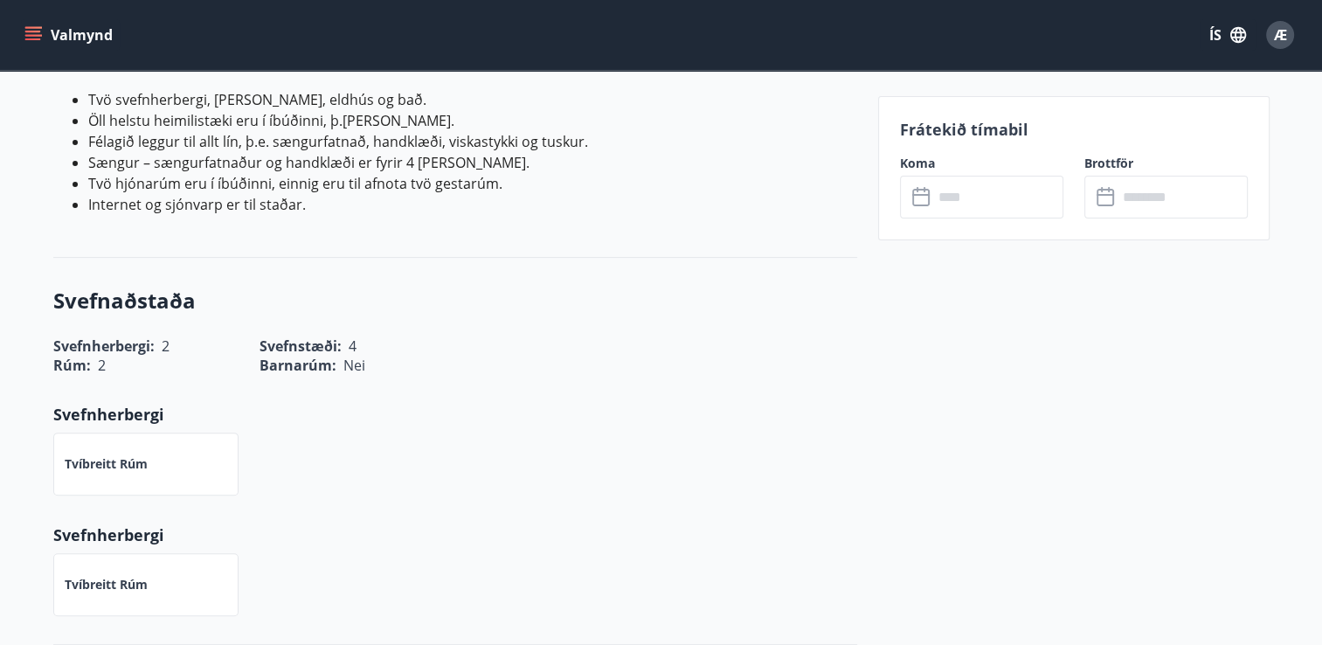
scroll to position [561, 0]
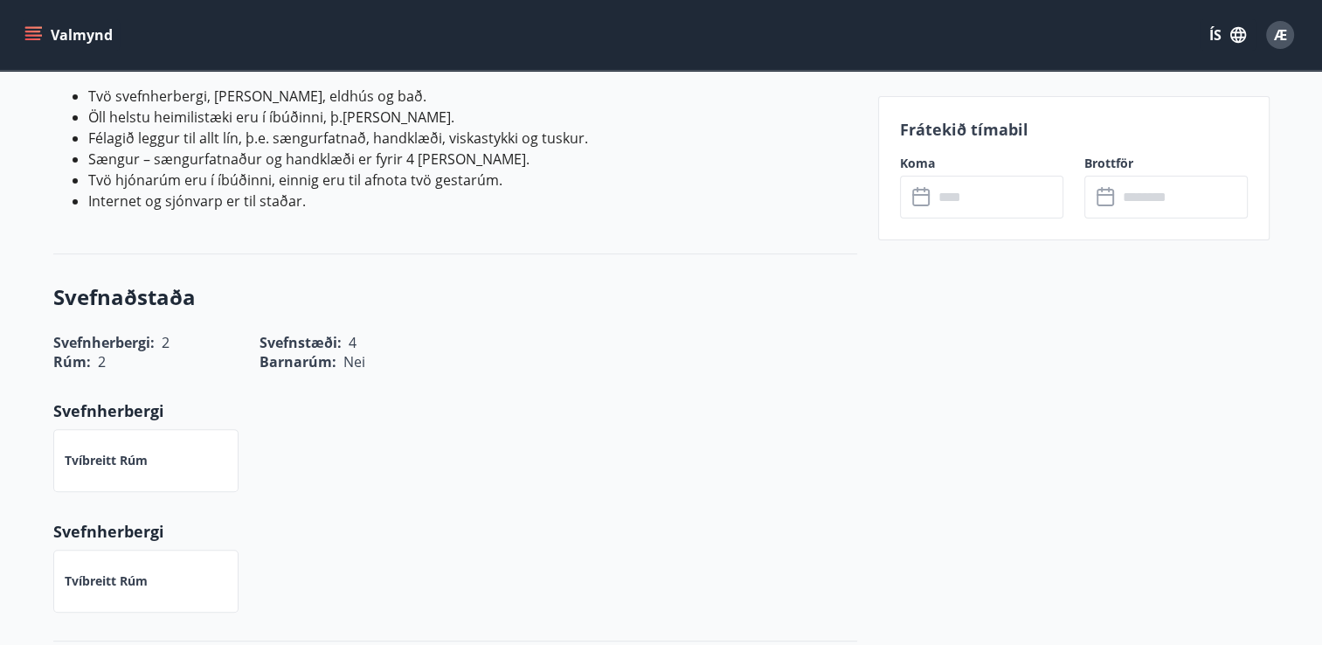
click at [942, 197] on input "text" at bounding box center [998, 197] width 130 height 43
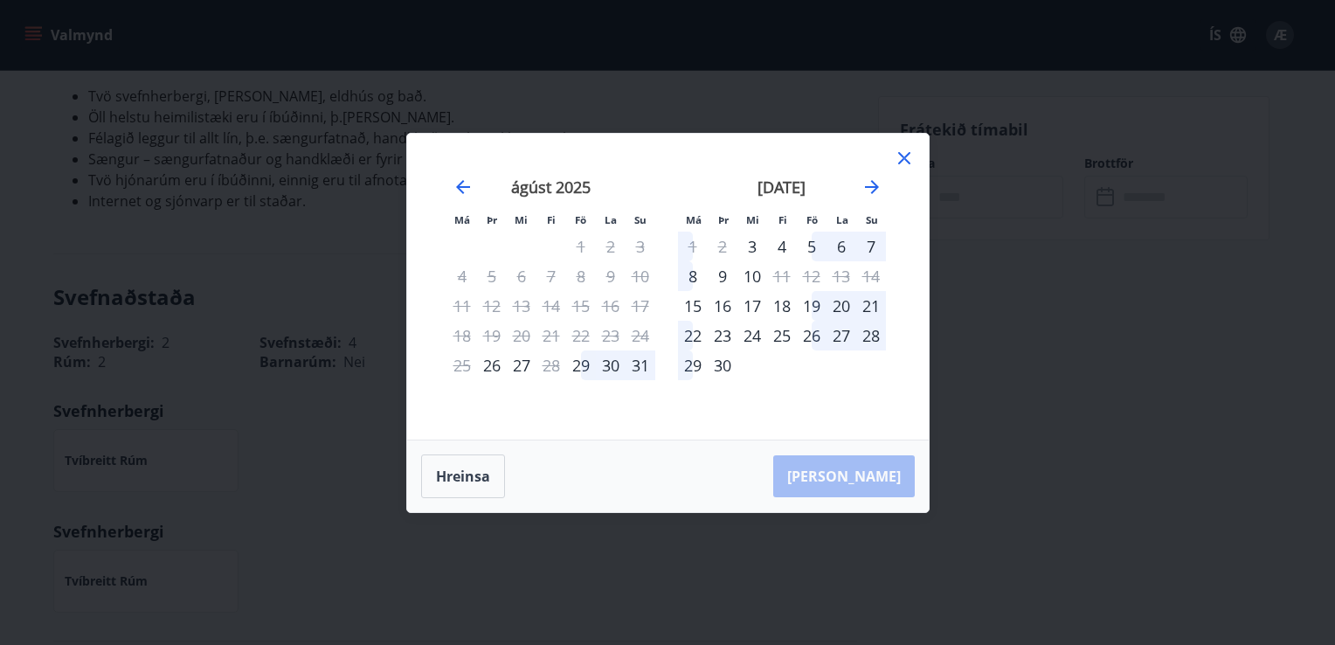
click at [783, 330] on div "25" at bounding box center [782, 336] width 30 height 30
click at [694, 363] on div "29" at bounding box center [693, 365] width 30 height 30
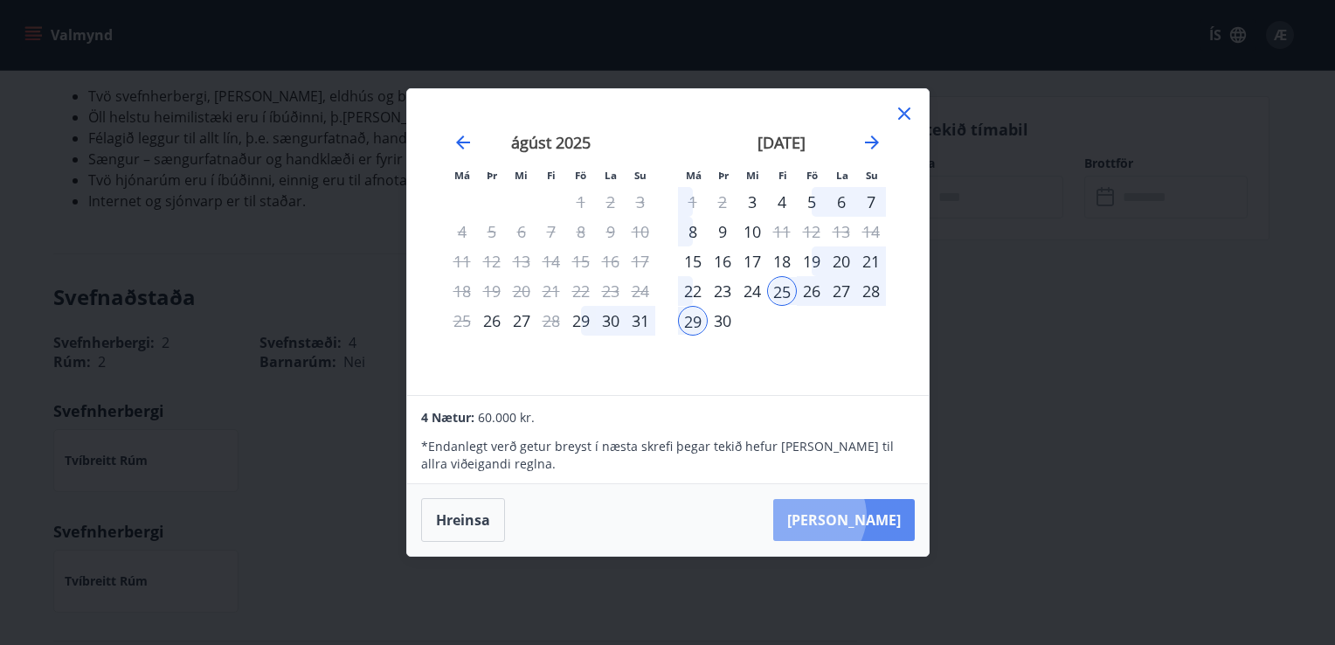
click at [863, 515] on button "[PERSON_NAME]" at bounding box center [844, 520] width 142 height 42
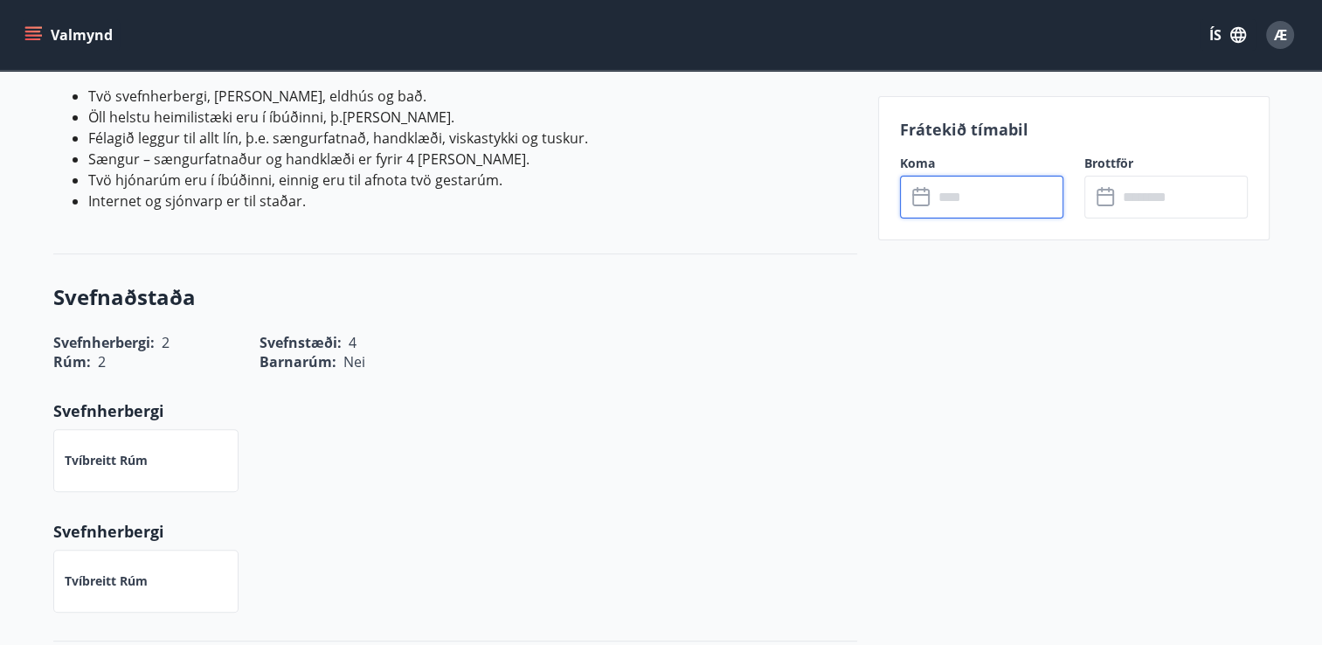
type input "******"
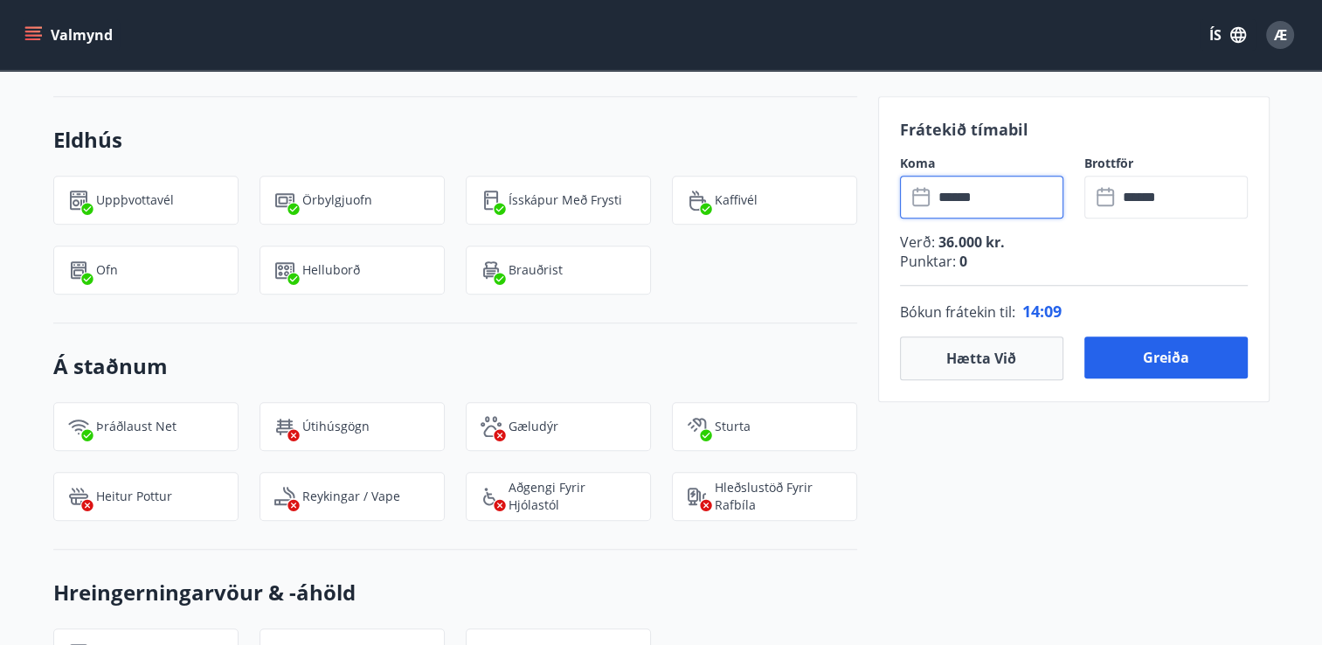
scroll to position [1481, 0]
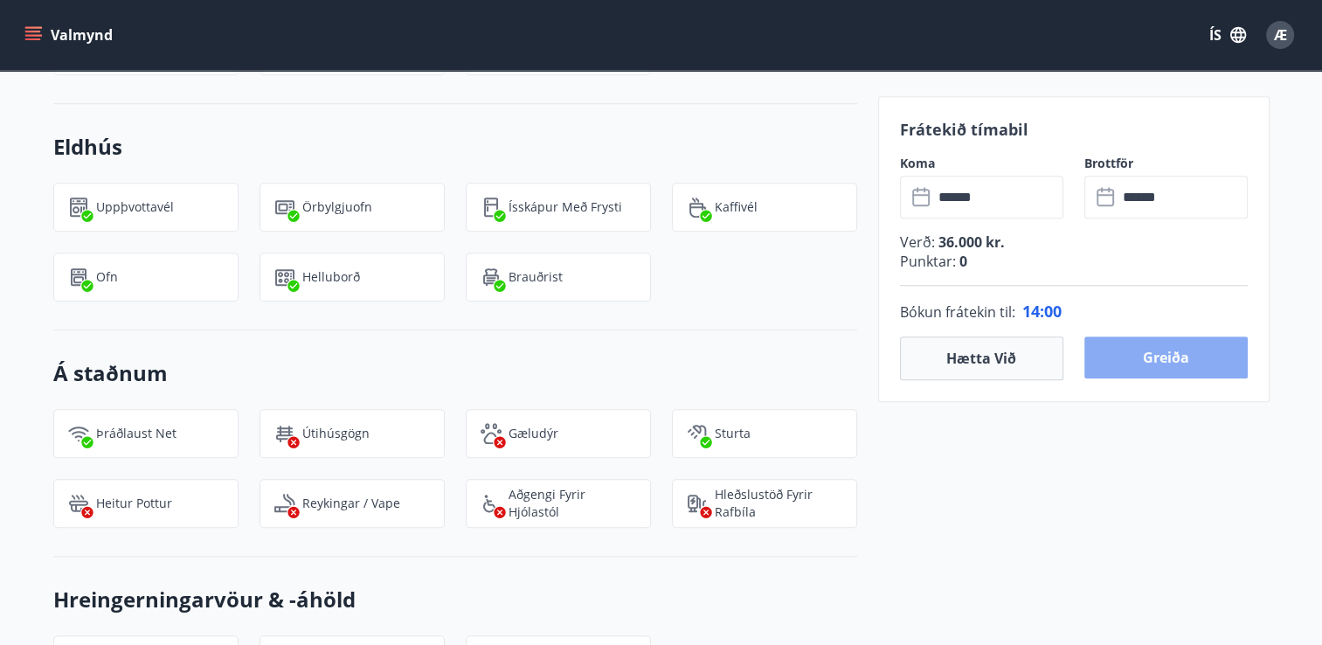
click at [1159, 351] on button "Greiða" at bounding box center [1165, 357] width 163 height 42
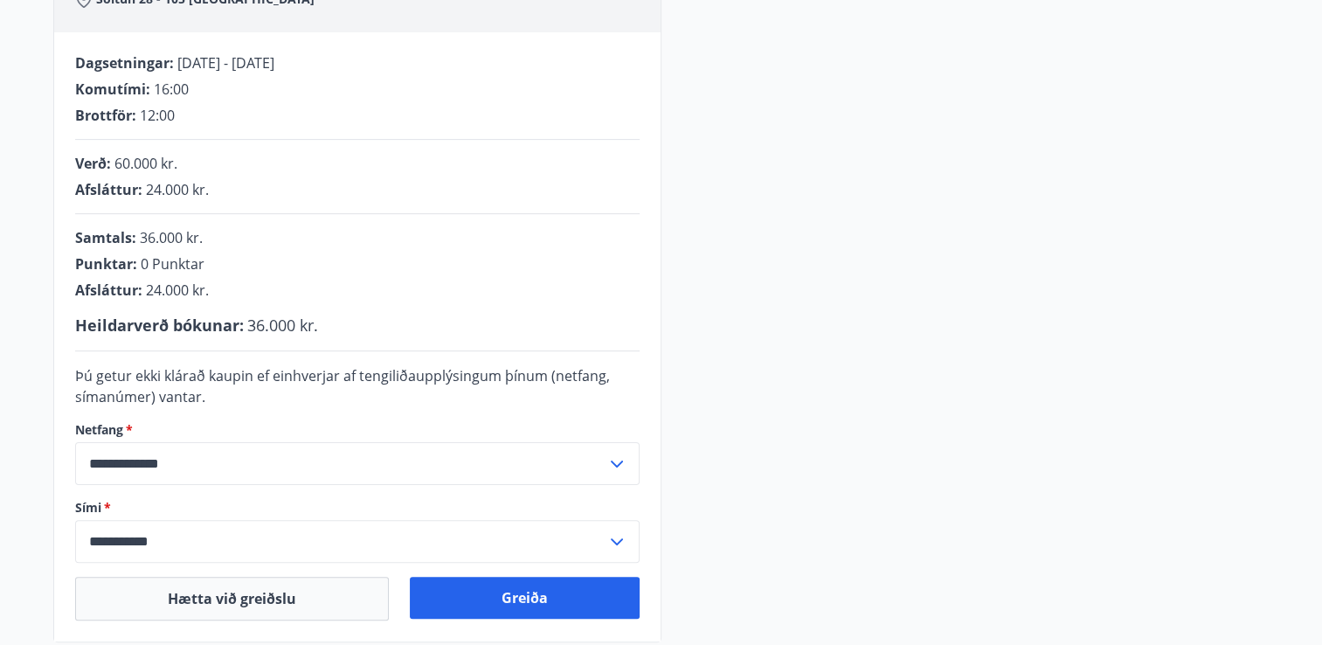
scroll to position [535, 0]
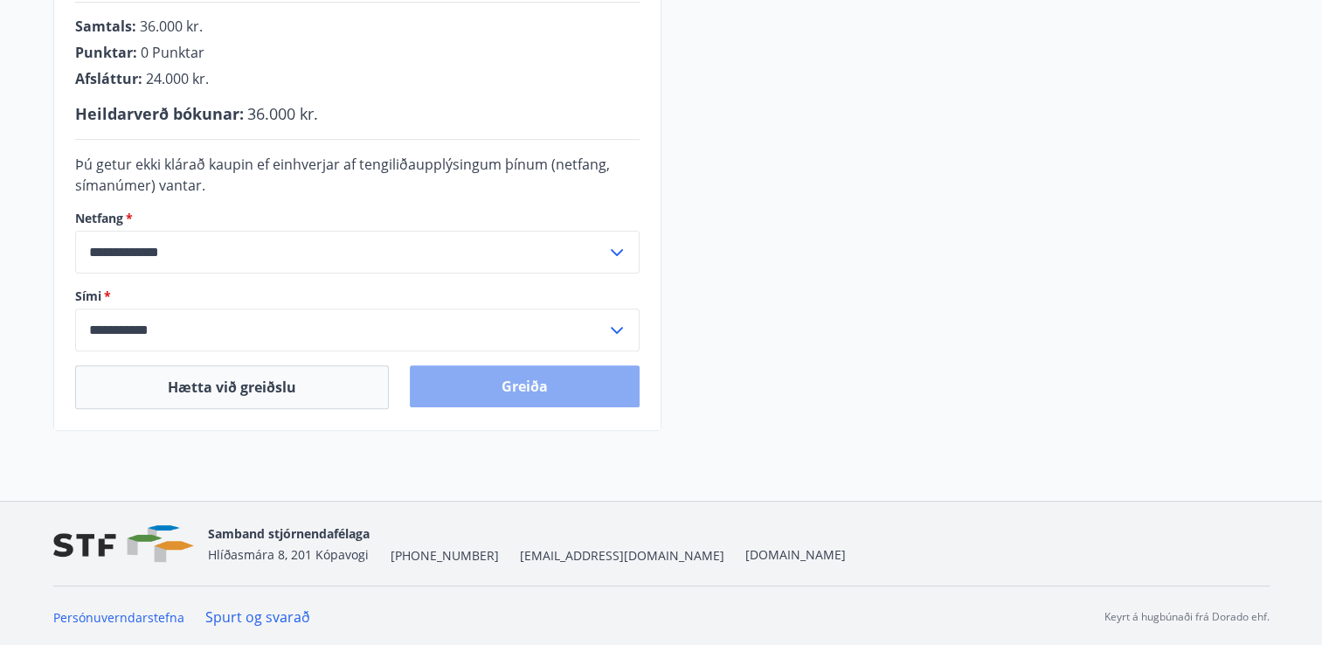
click at [529, 393] on button "Greiða" at bounding box center [525, 386] width 230 height 42
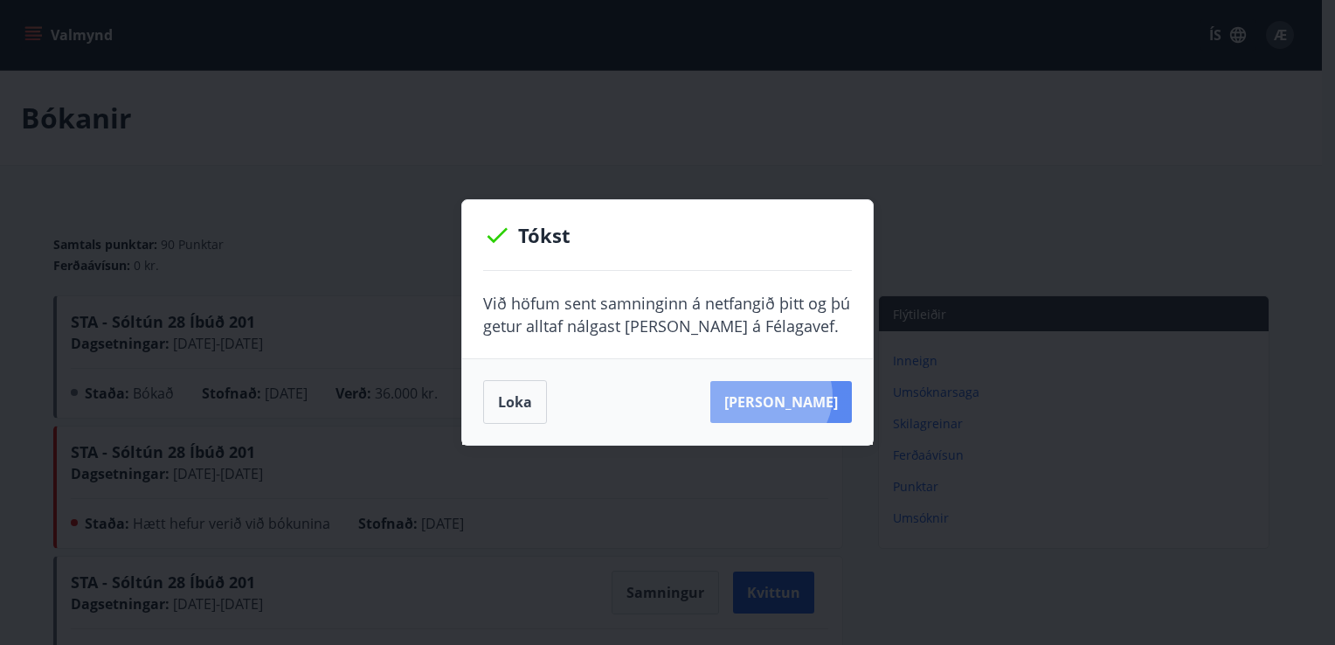
click at [797, 396] on button "Sjá samning" at bounding box center [781, 402] width 142 height 42
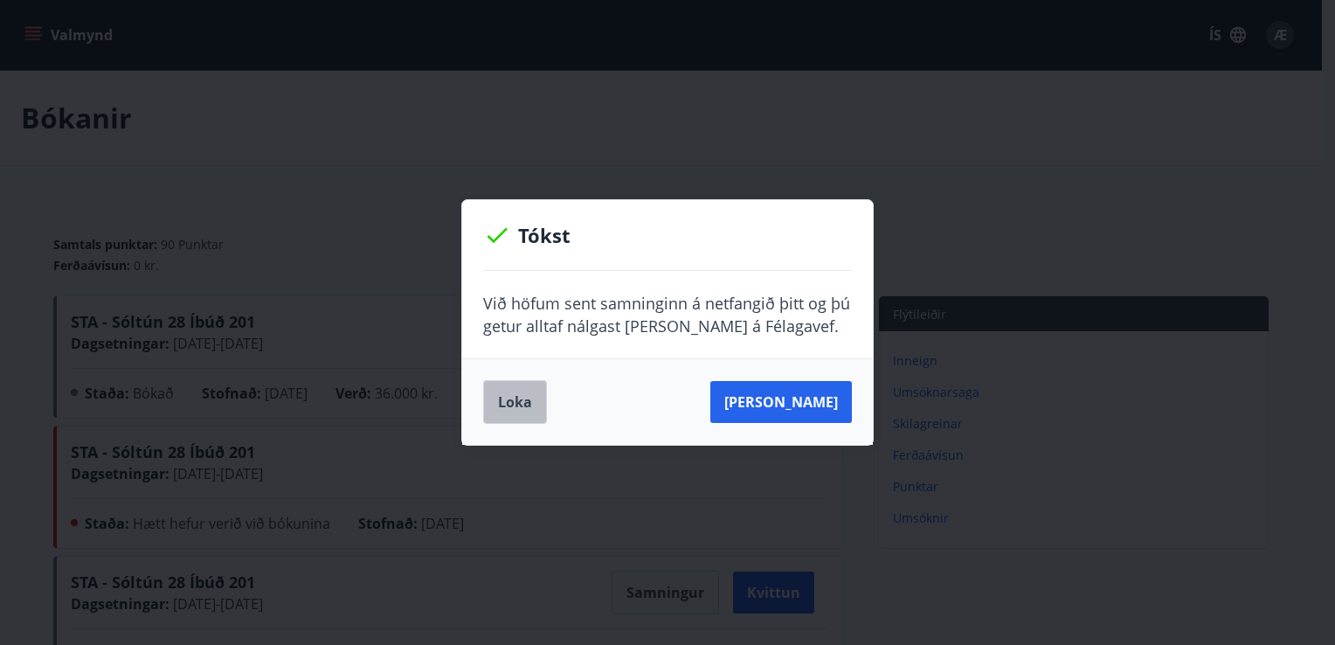
click at [515, 406] on button "Loka" at bounding box center [515, 402] width 64 height 44
